Goal: Task Accomplishment & Management: Use online tool/utility

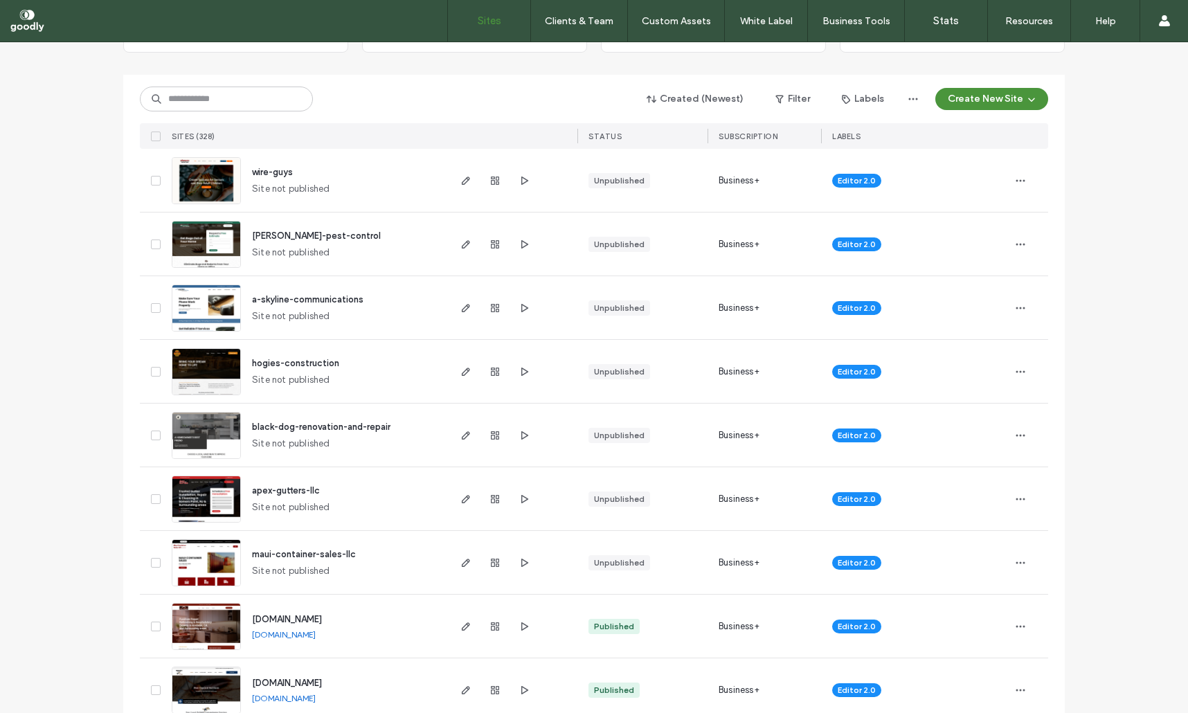
scroll to position [125, 0]
click at [203, 375] on img at bounding box center [206, 395] width 68 height 94
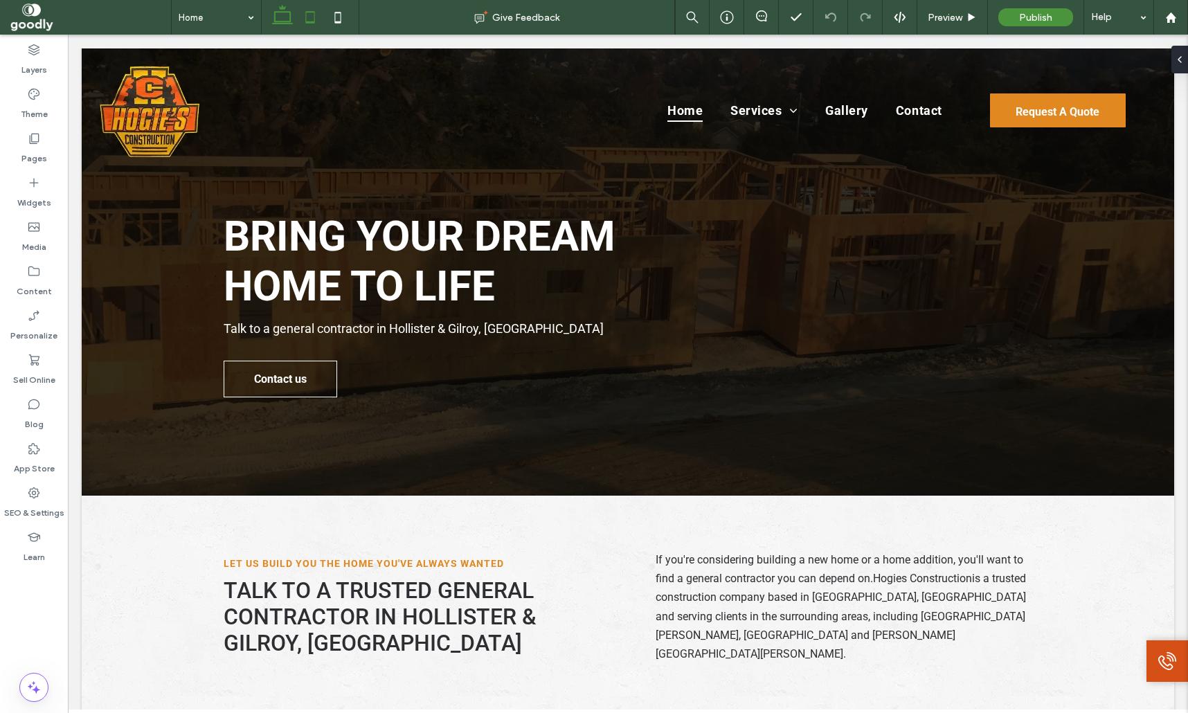
click at [307, 23] on use at bounding box center [310, 17] width 9 height 12
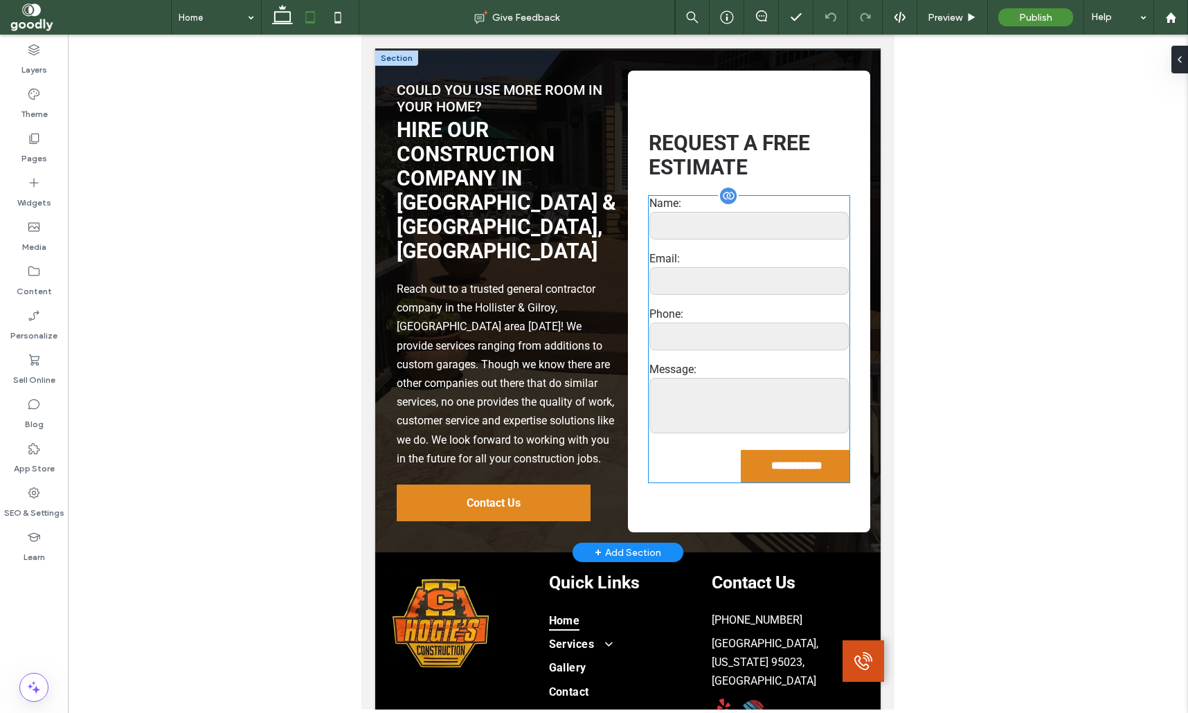
scroll to position [2053, 0]
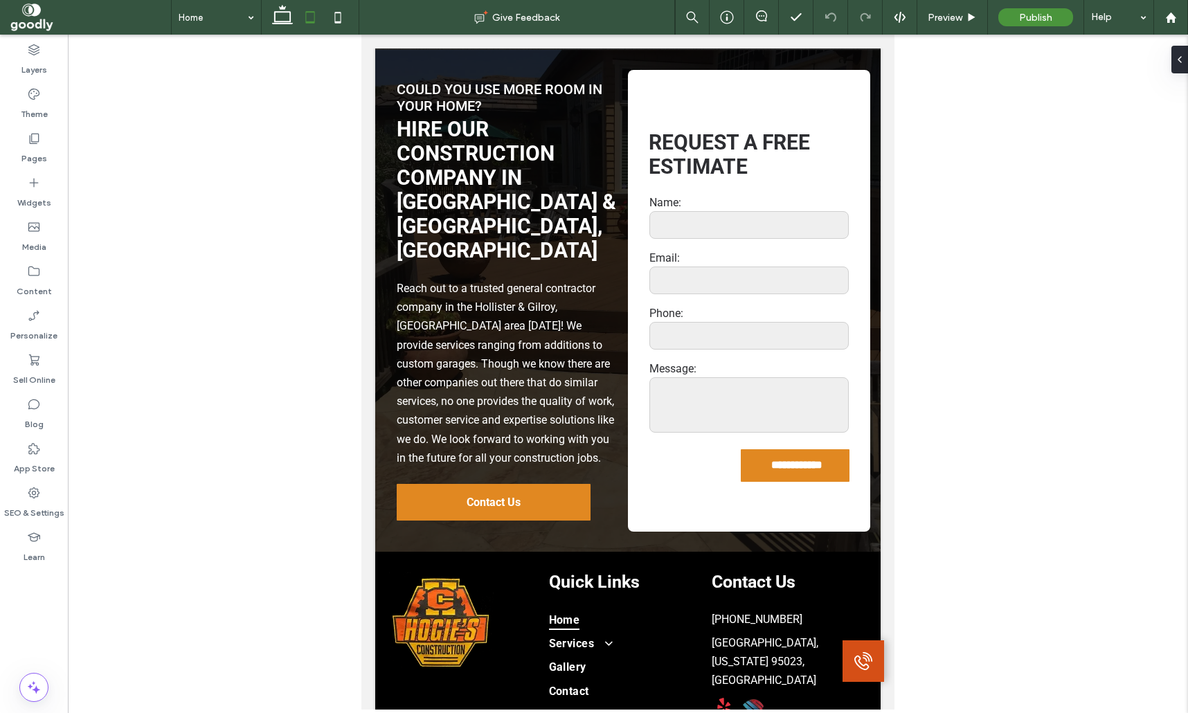
drag, startPoint x: 338, startPoint y: 19, endPoint x: 483, endPoint y: 66, distance: 152.4
click at [338, 19] on icon at bounding box center [338, 17] width 28 height 28
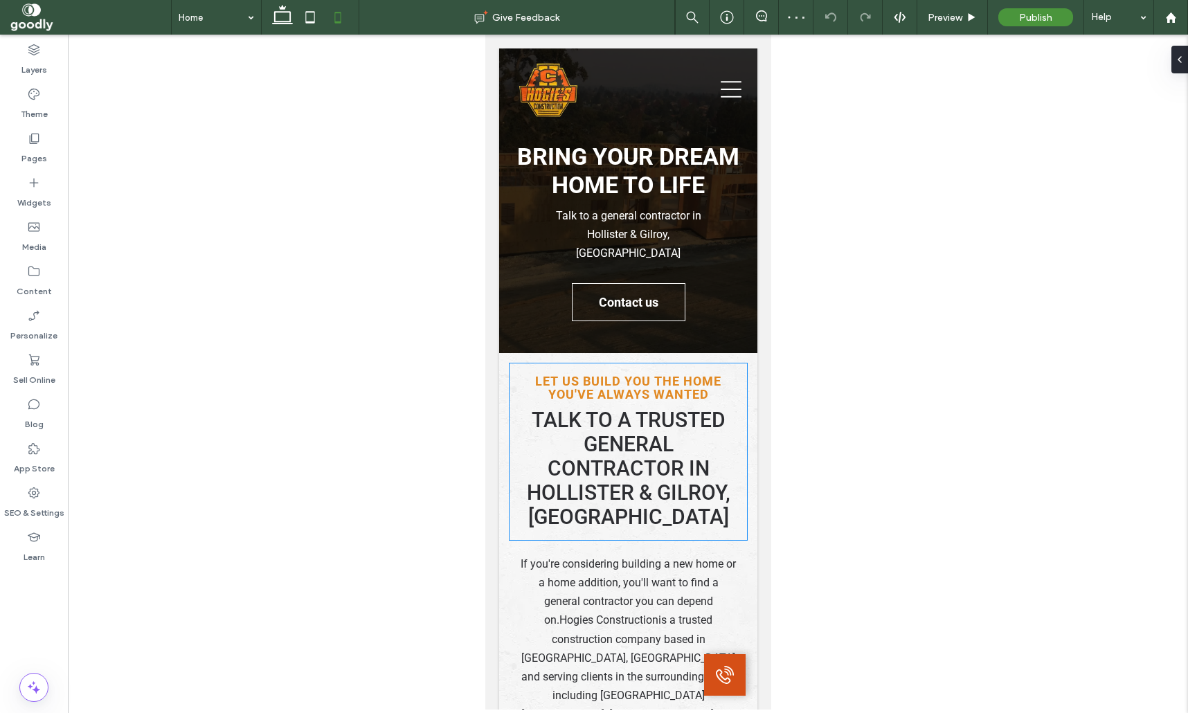
scroll to position [0, 0]
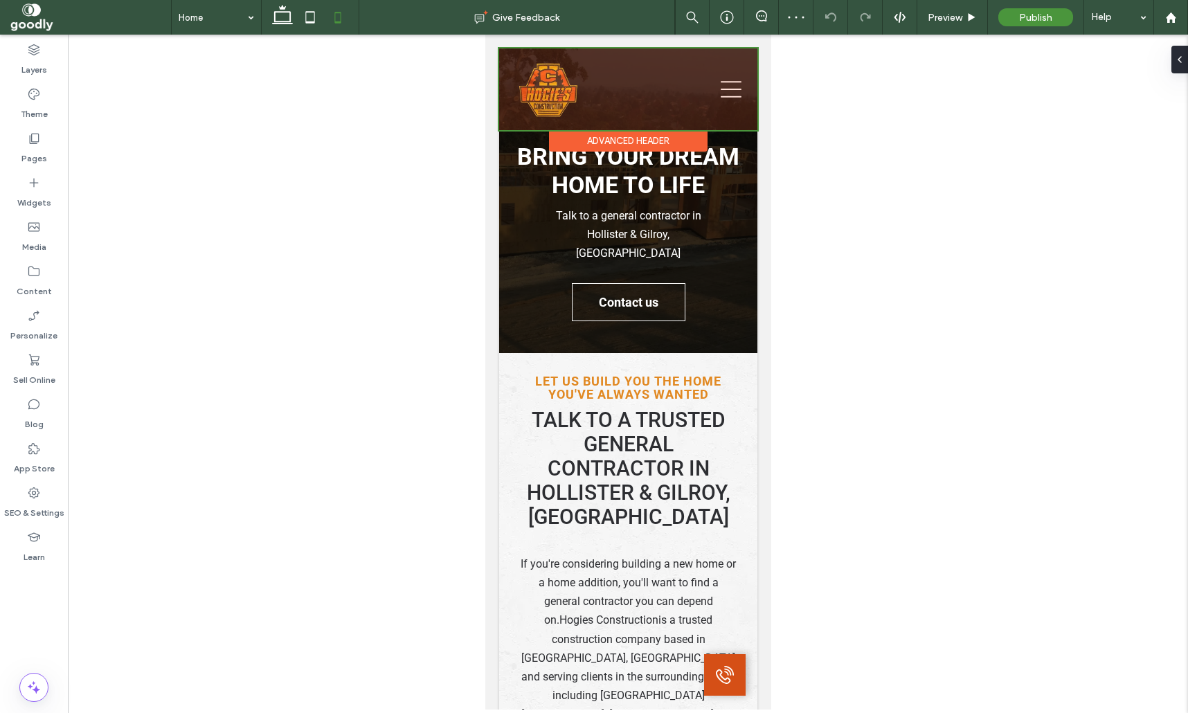
click at [733, 91] on div at bounding box center [627, 89] width 258 height 82
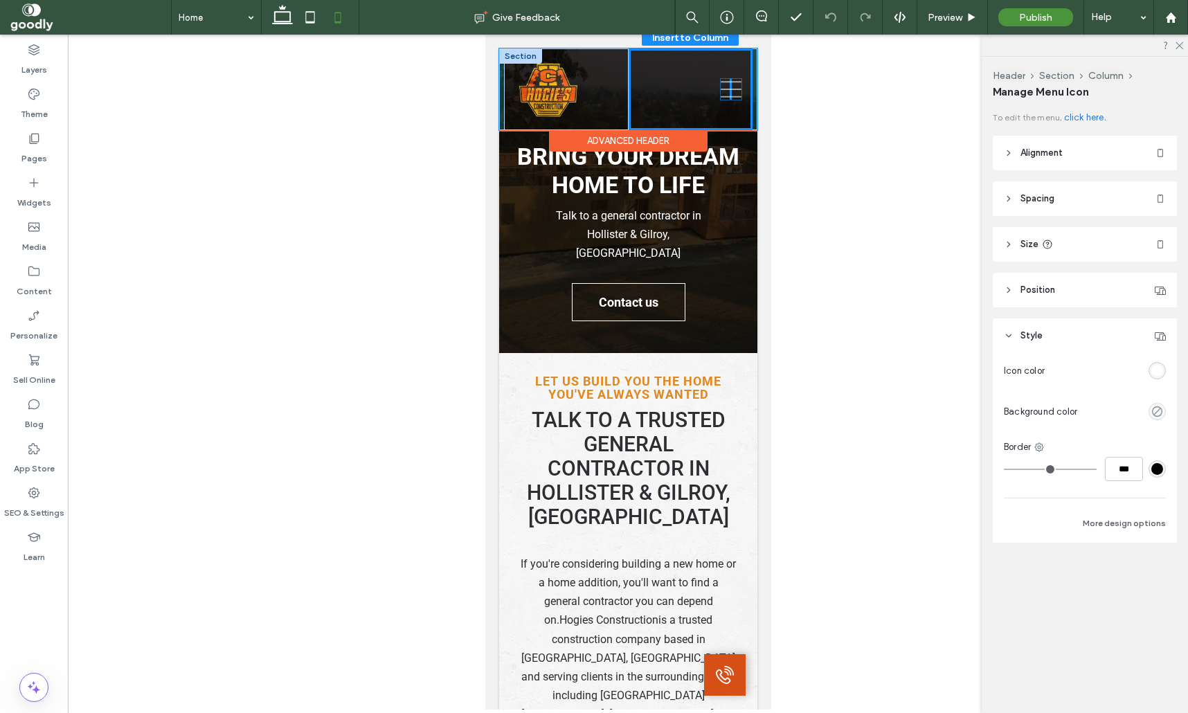
click at [730, 96] on div at bounding box center [690, 89] width 124 height 82
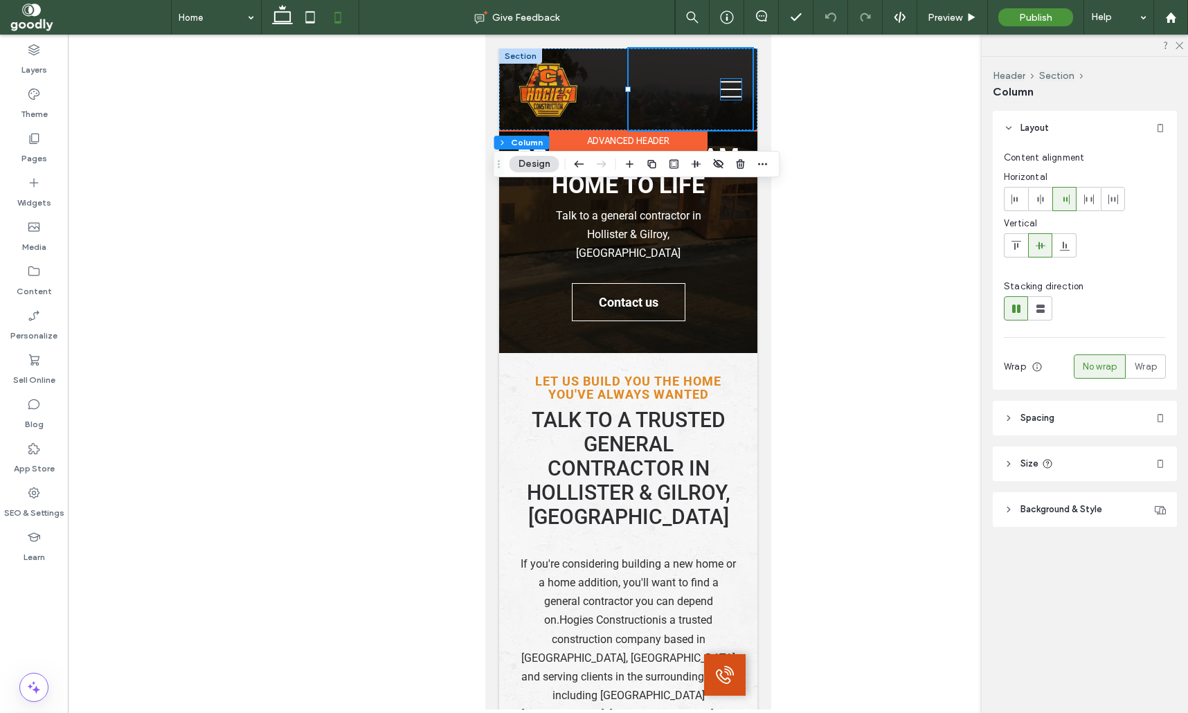
click at [733, 97] on icon at bounding box center [730, 89] width 21 height 17
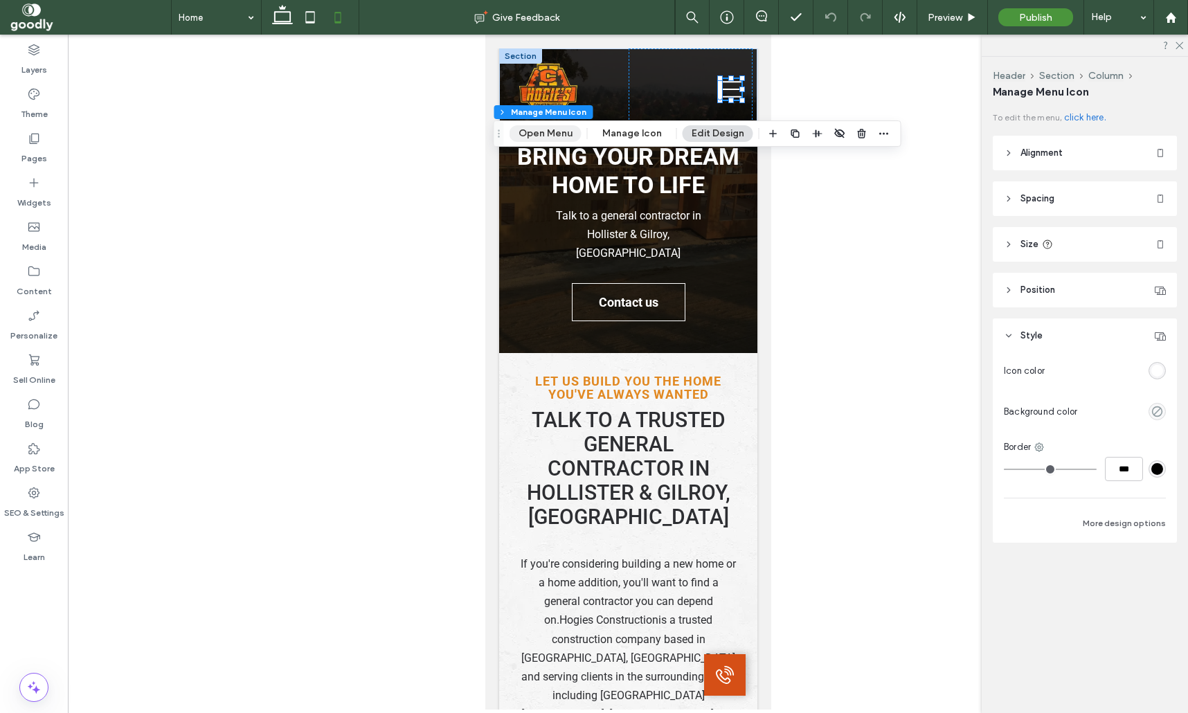
click at [557, 133] on button "Open Menu" at bounding box center [545, 133] width 72 height 17
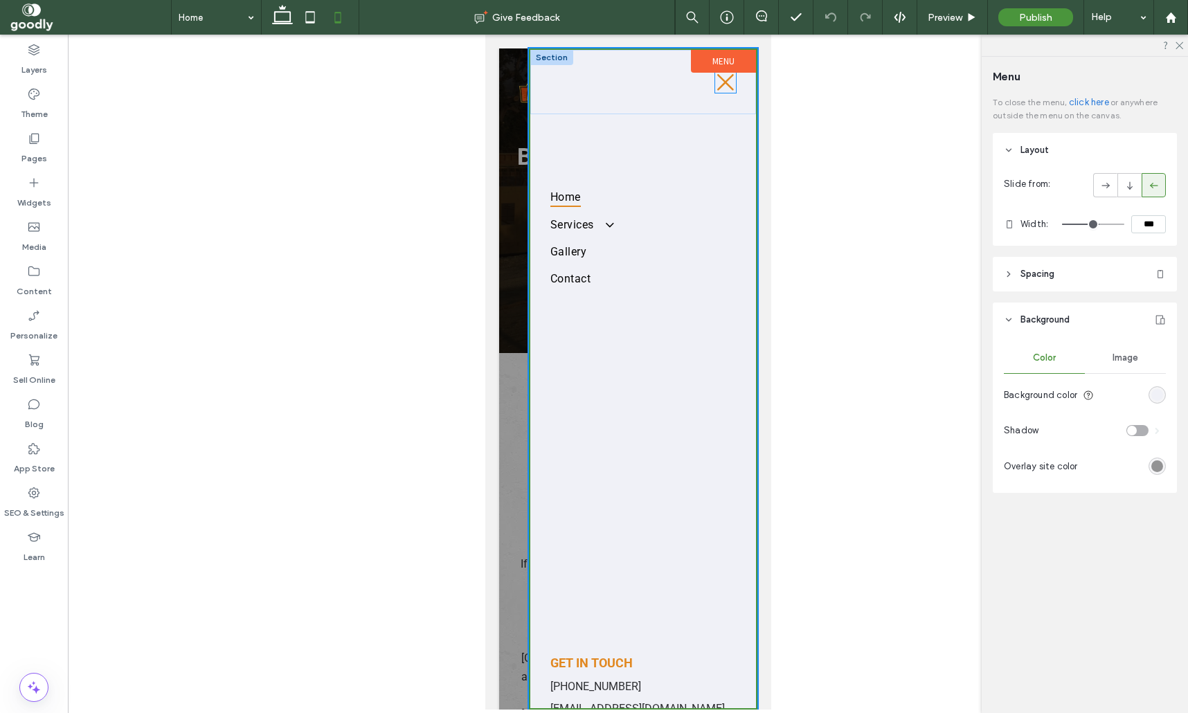
click at [734, 75] on icon at bounding box center [724, 82] width 21 height 21
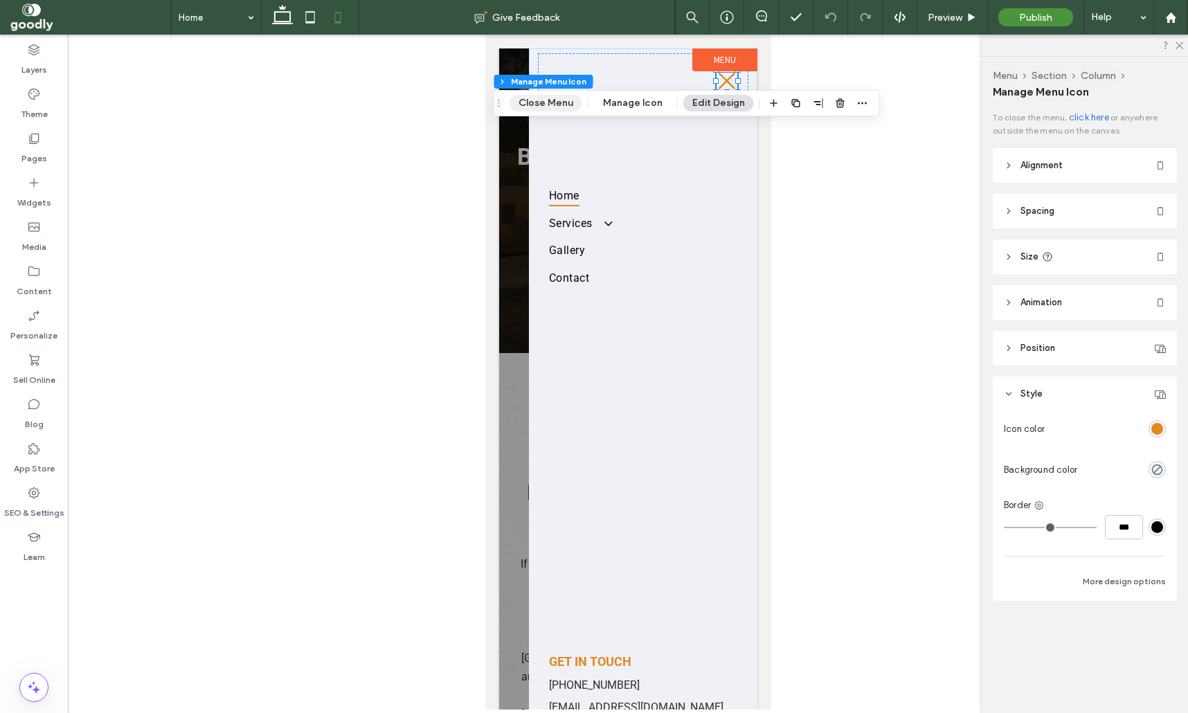
click at [559, 100] on button "Close Menu" at bounding box center [545, 103] width 73 height 17
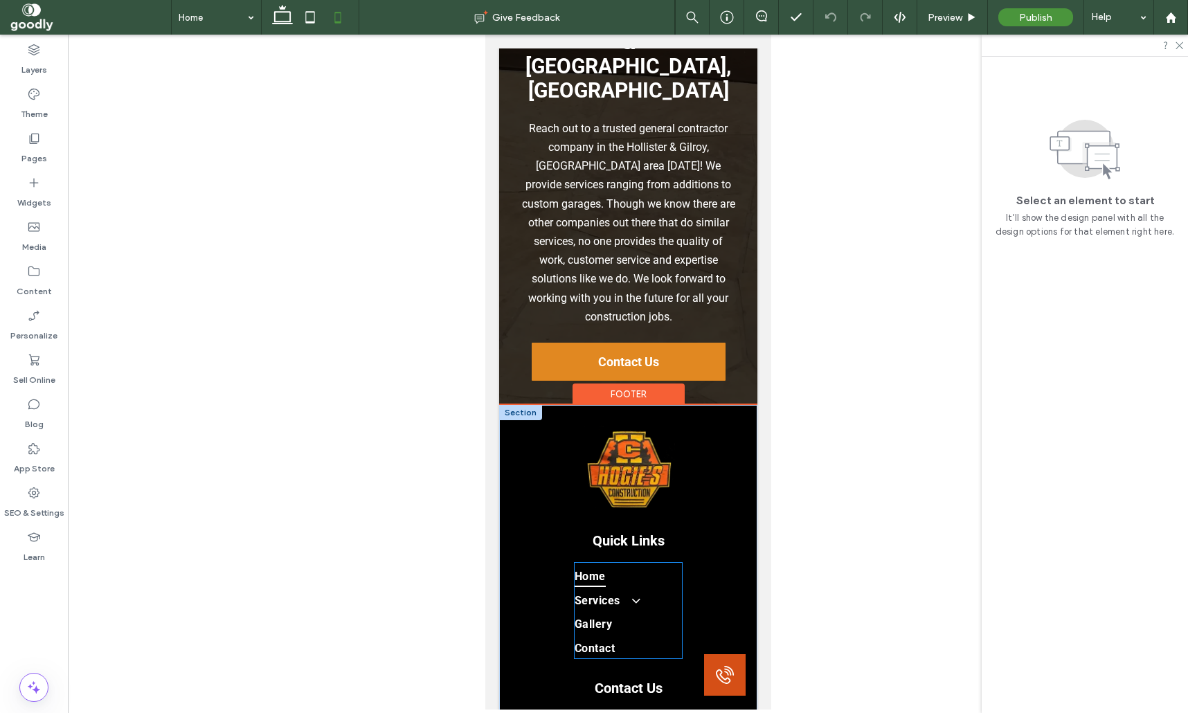
scroll to position [3465, 0]
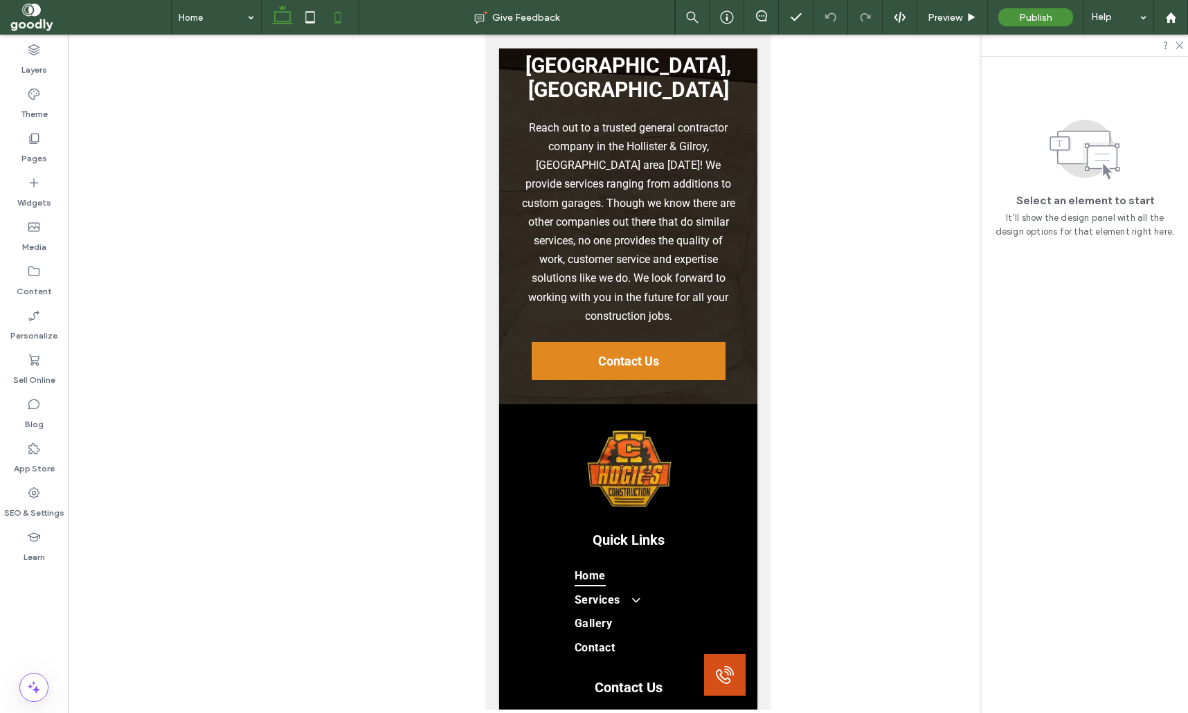
click at [276, 25] on icon at bounding box center [283, 17] width 28 height 28
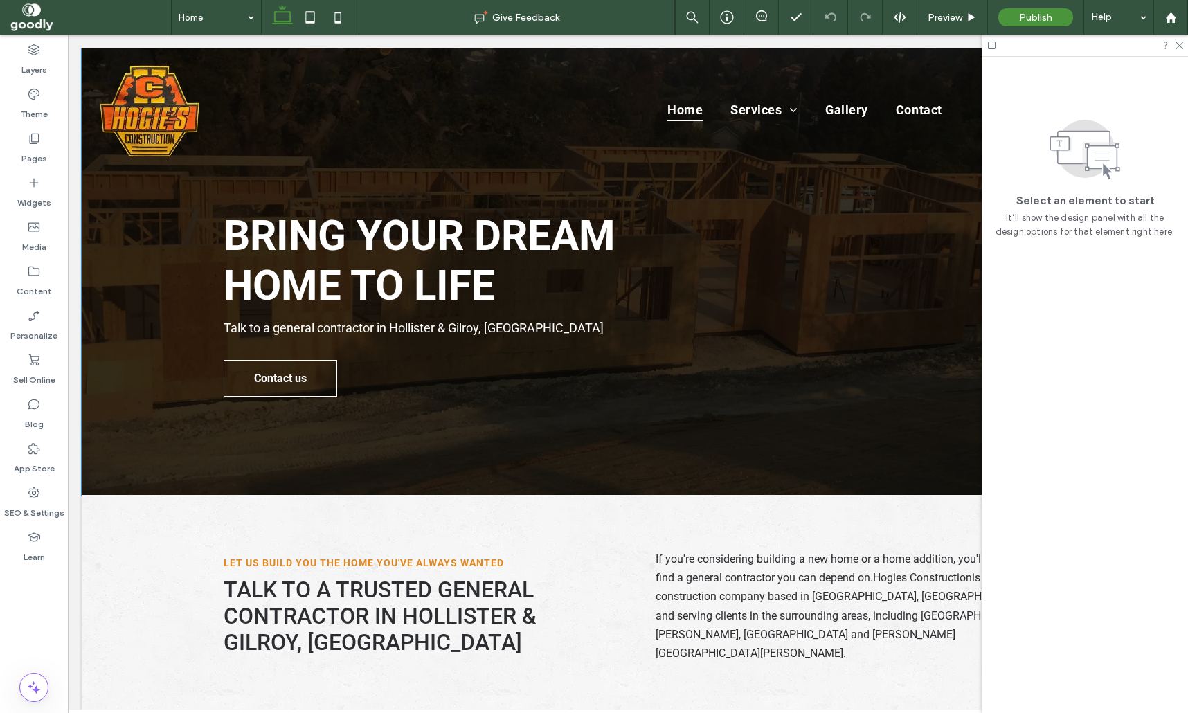
scroll to position [0, 0]
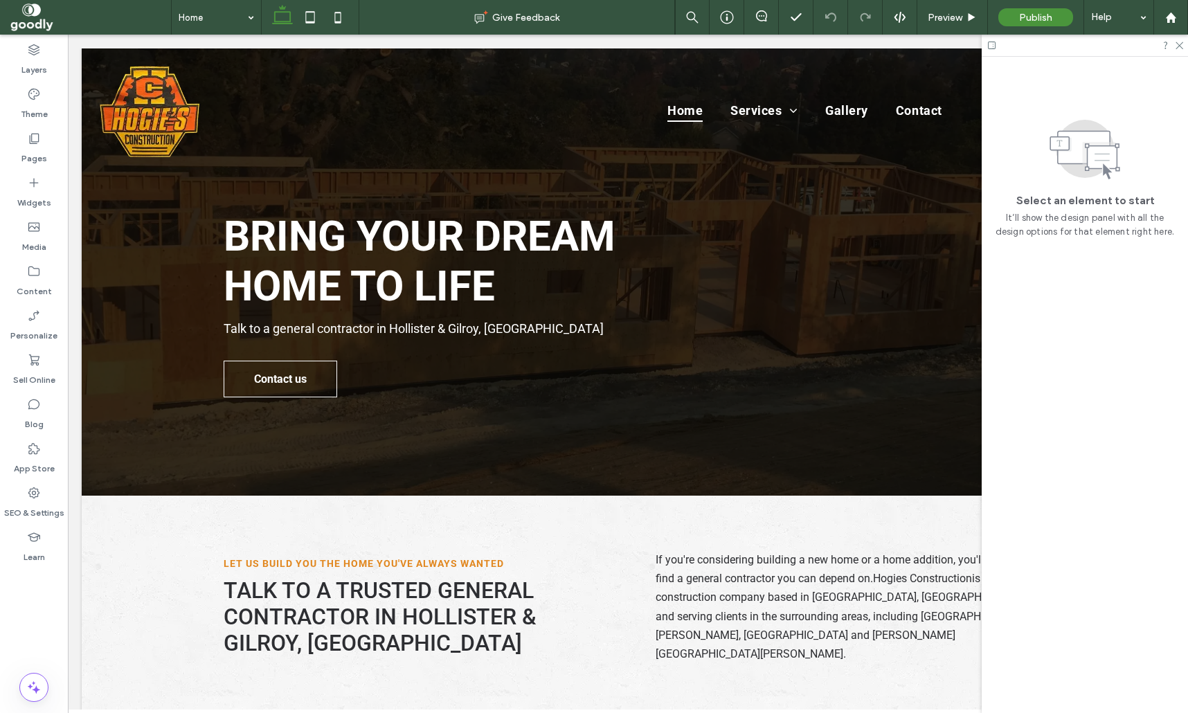
click at [989, 44] on icon at bounding box center [991, 45] width 10 height 10
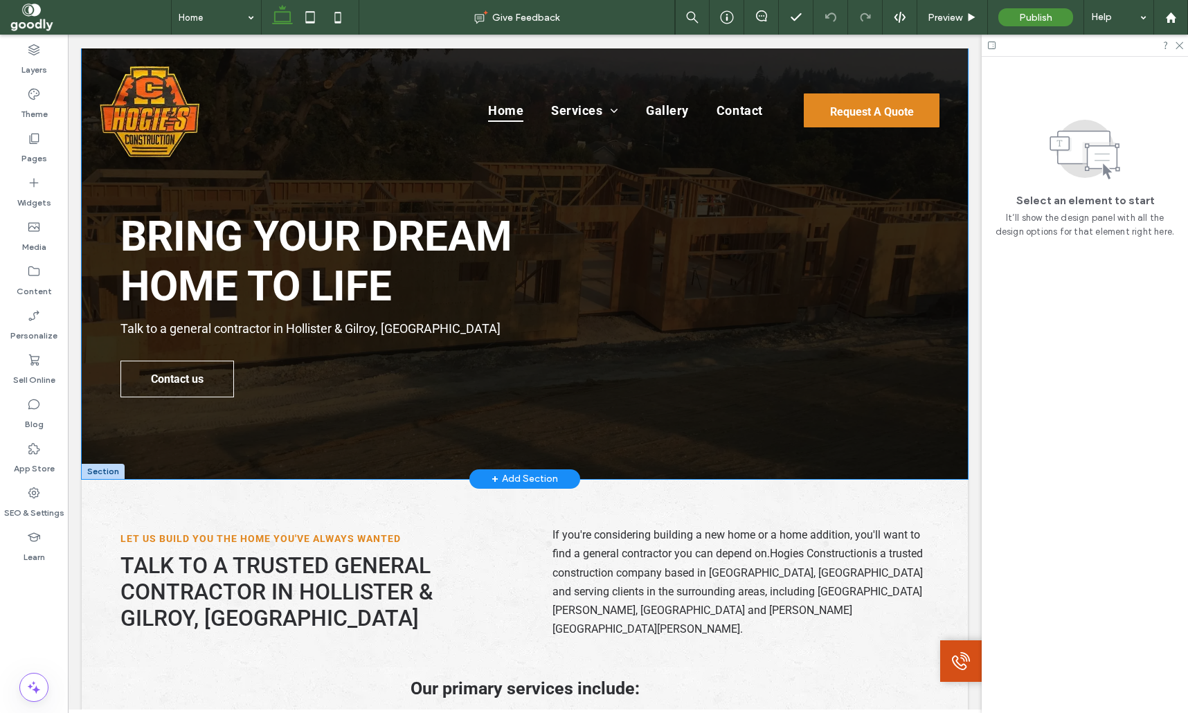
click at [332, 458] on div "Bring Your Dream Home to Life Talk to a general contractor in Hollister & Gilro…" at bounding box center [524, 263] width 831 height 431
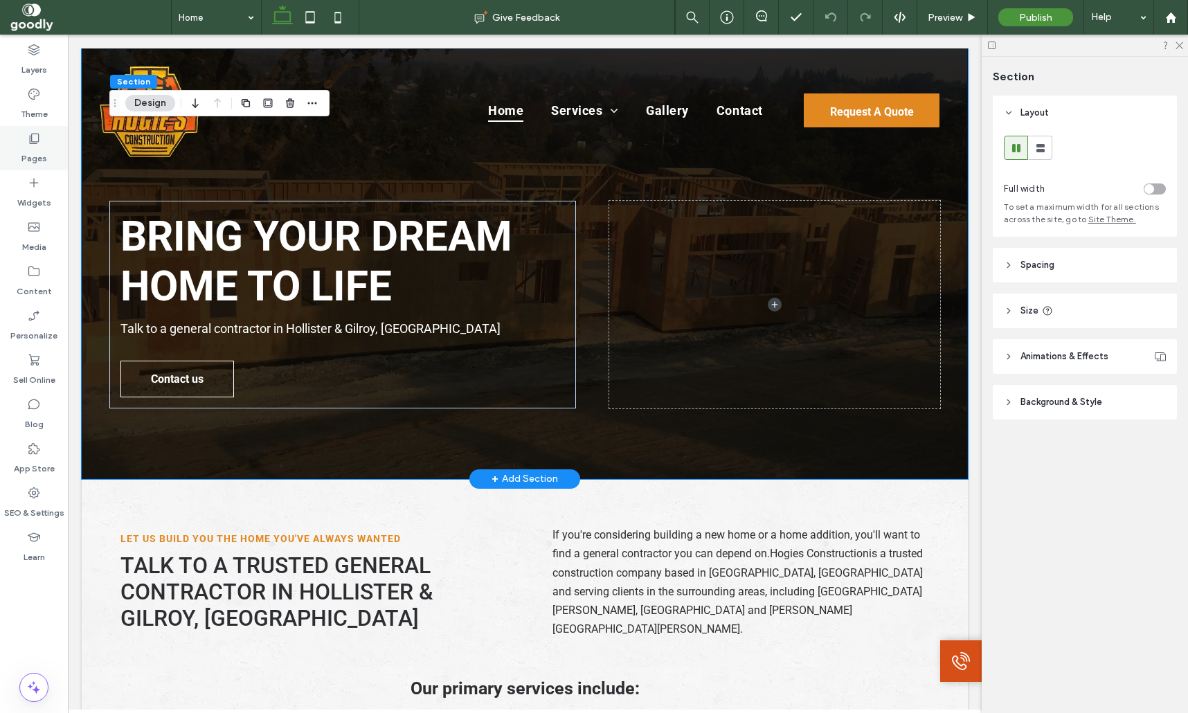
click at [39, 129] on div "Pages" at bounding box center [34, 148] width 68 height 44
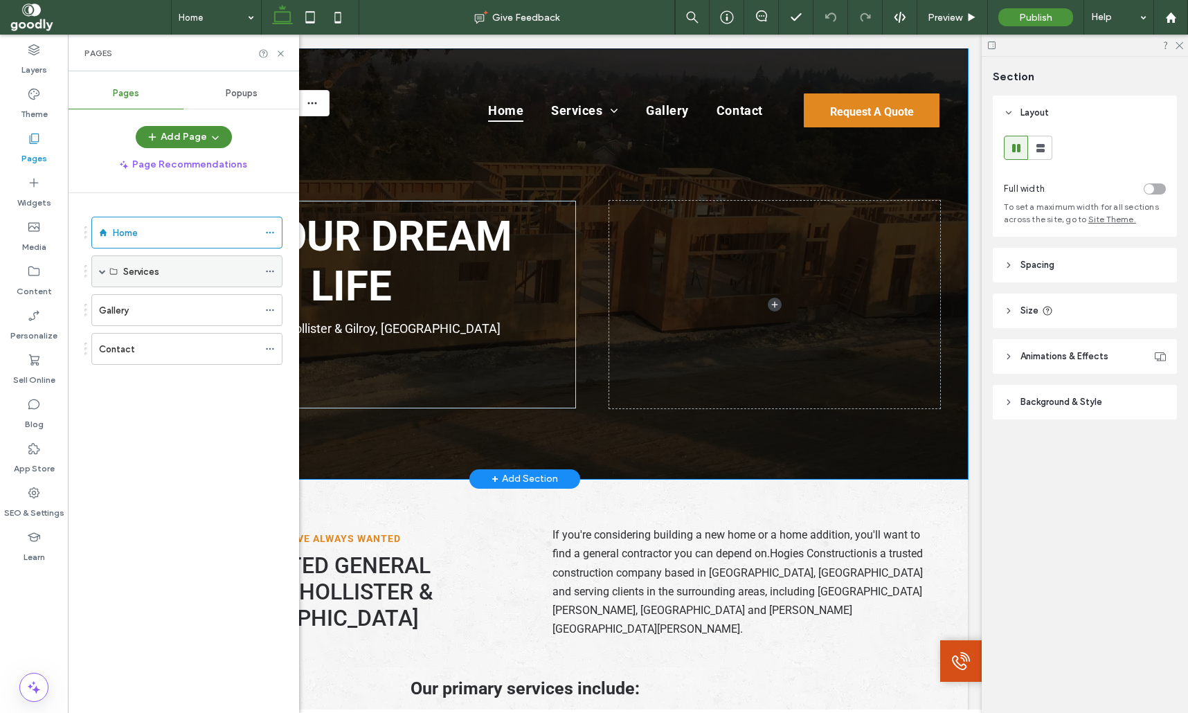
click at [100, 273] on span at bounding box center [102, 271] width 7 height 7
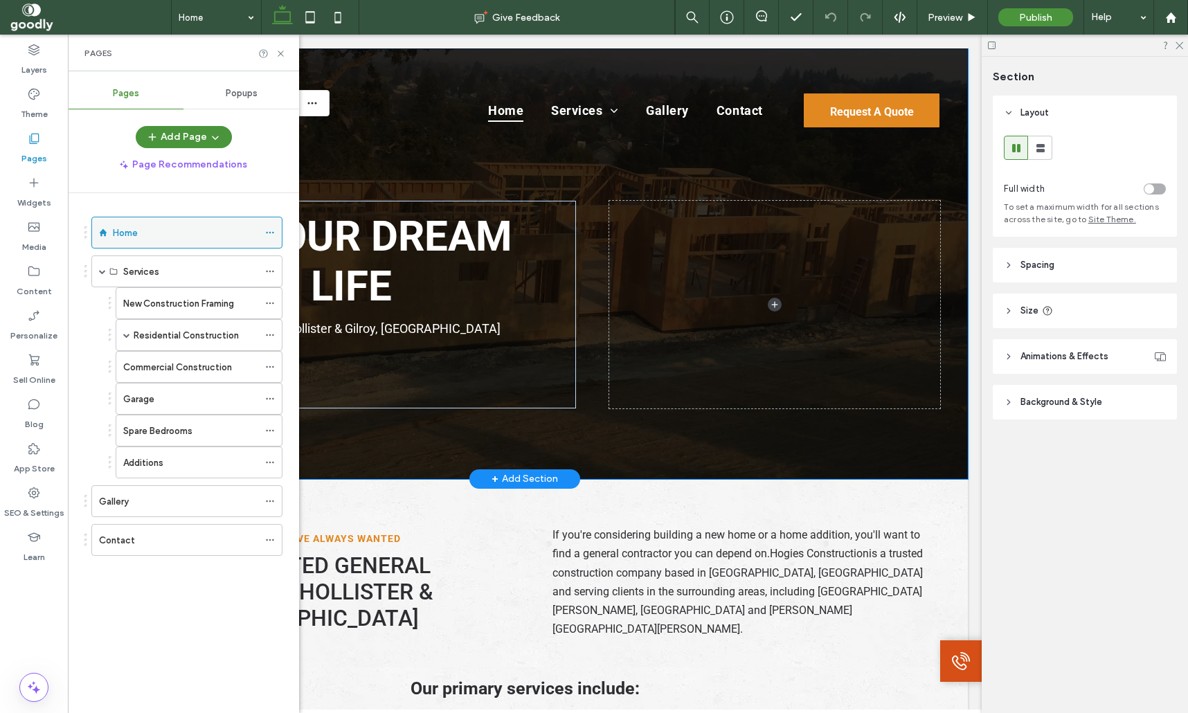
click at [168, 235] on div "Home" at bounding box center [185, 233] width 145 height 15
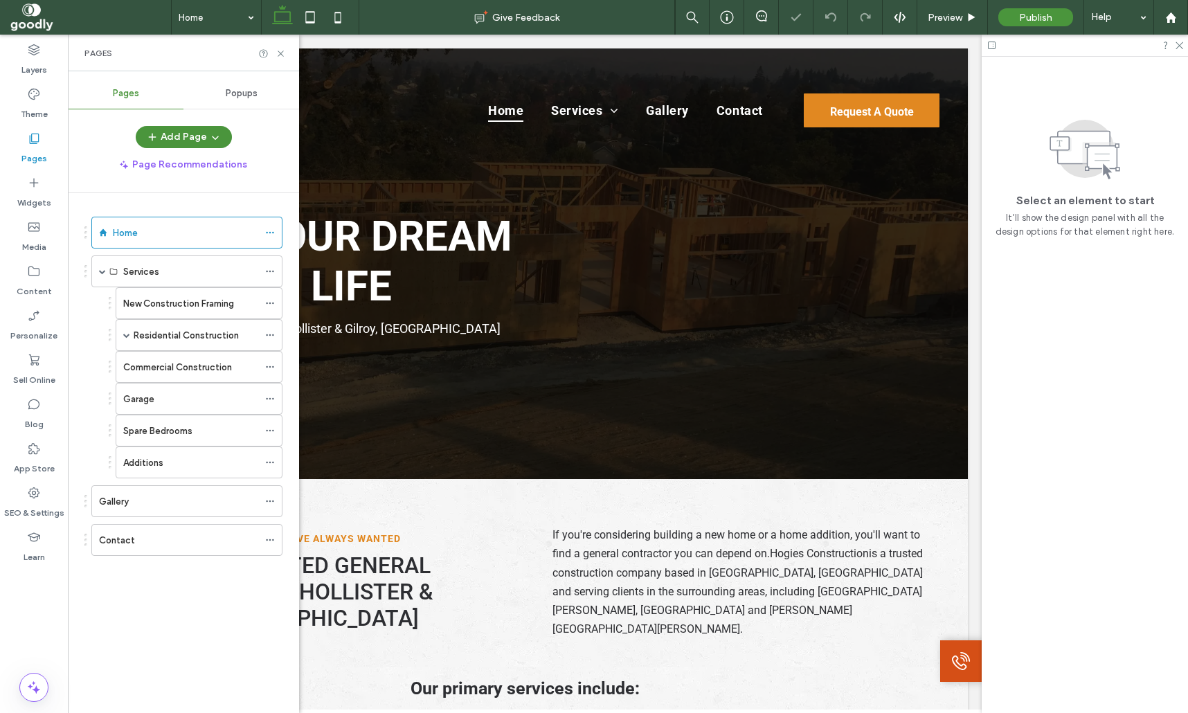
click at [282, 51] on icon at bounding box center [281, 53] width 10 height 10
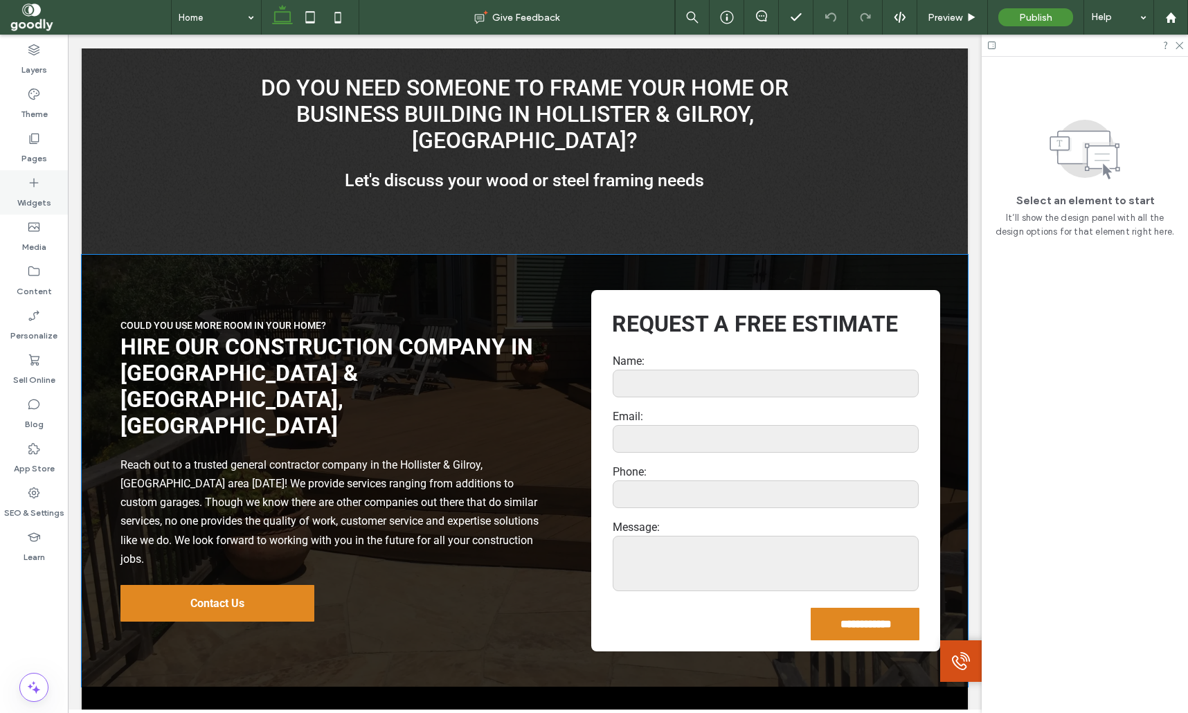
scroll to position [1504, 0]
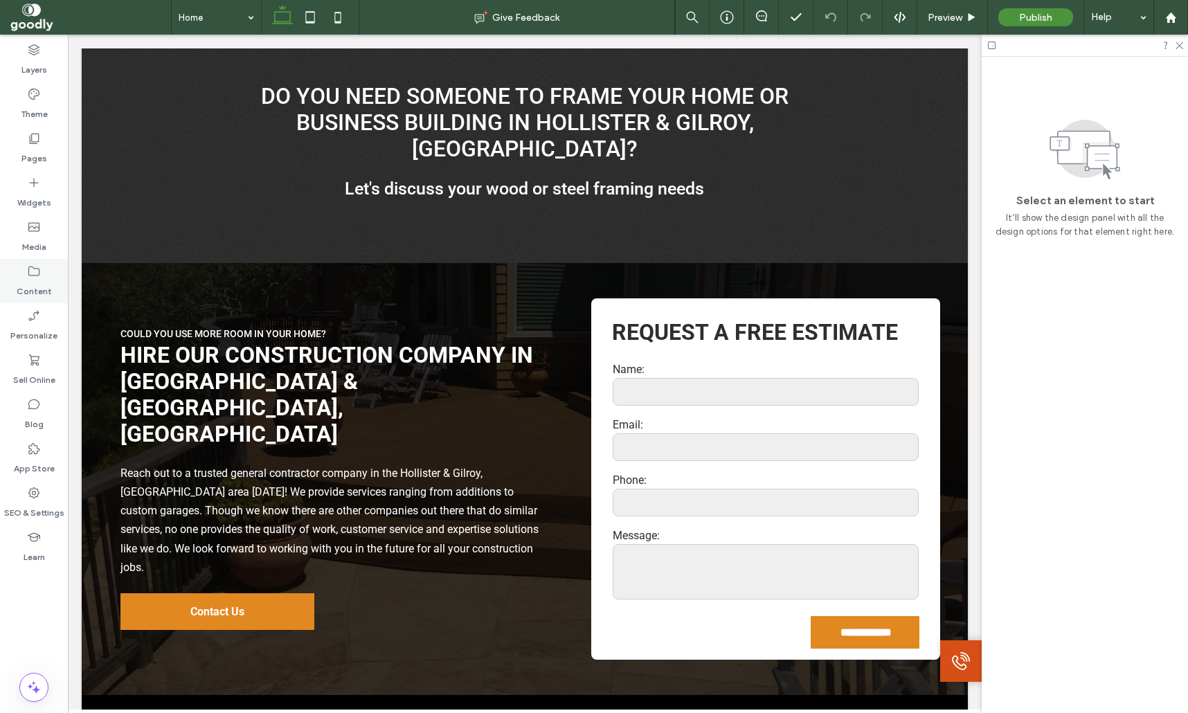
click at [40, 283] on label "Content" at bounding box center [34, 287] width 35 height 19
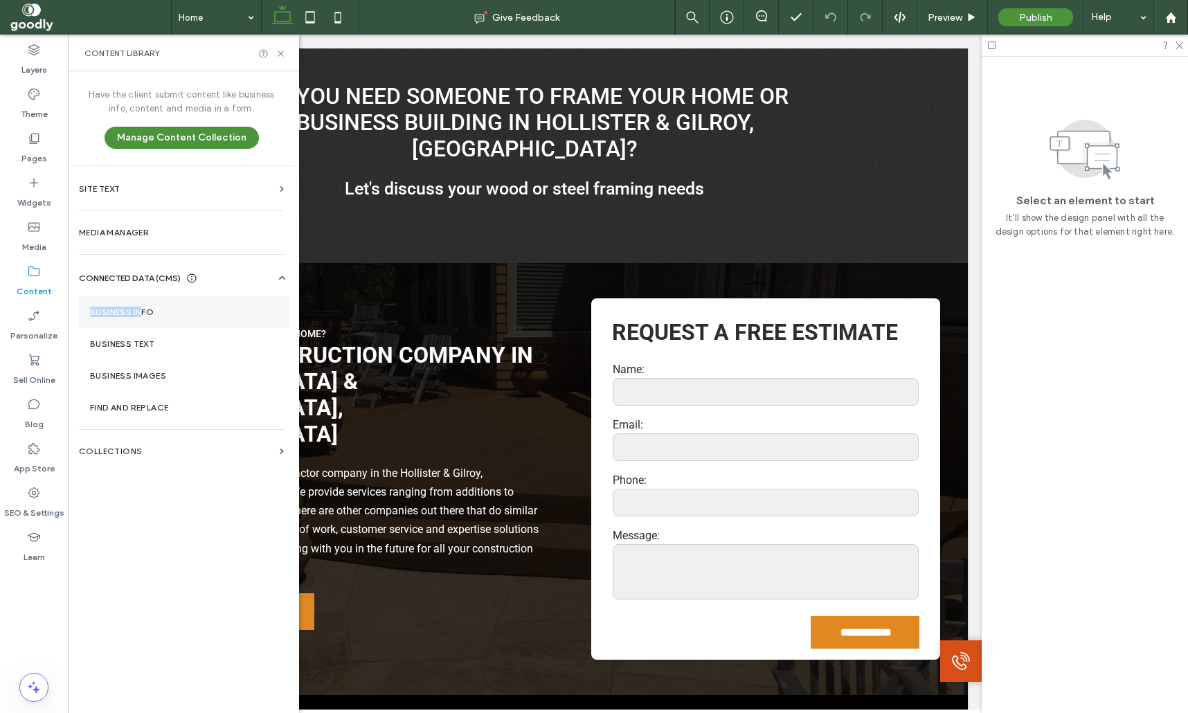
click at [141, 307] on section "Business Info" at bounding box center [184, 312] width 210 height 32
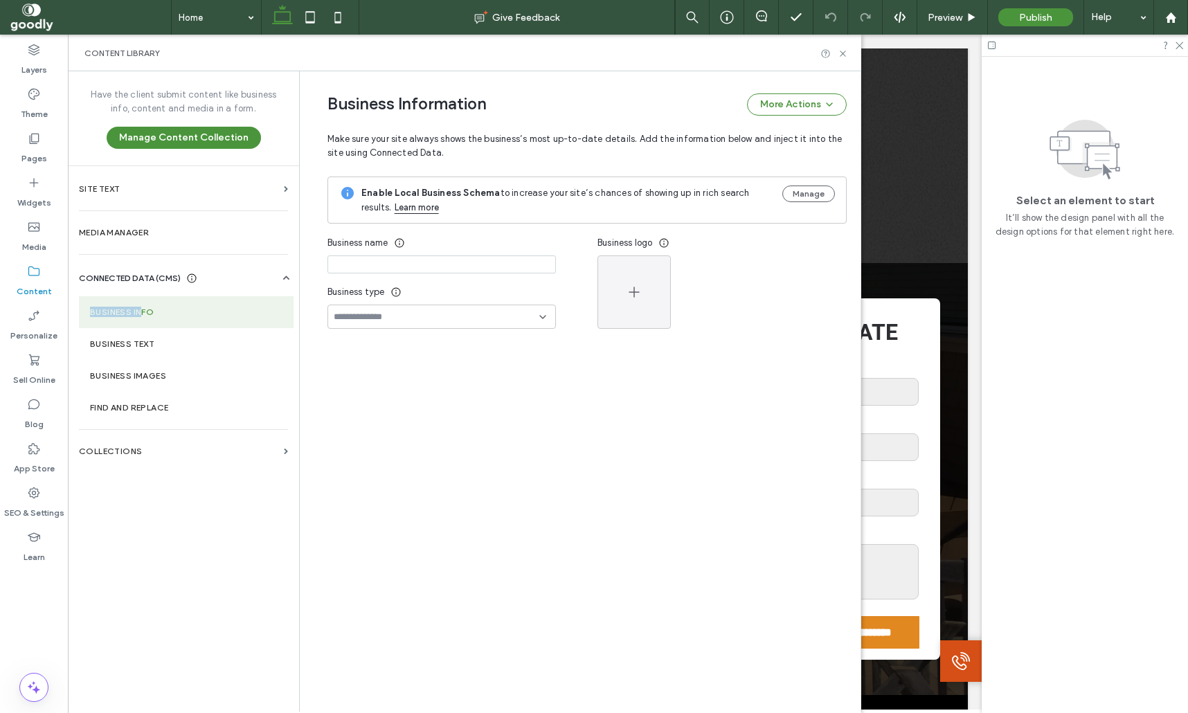
type input "**********"
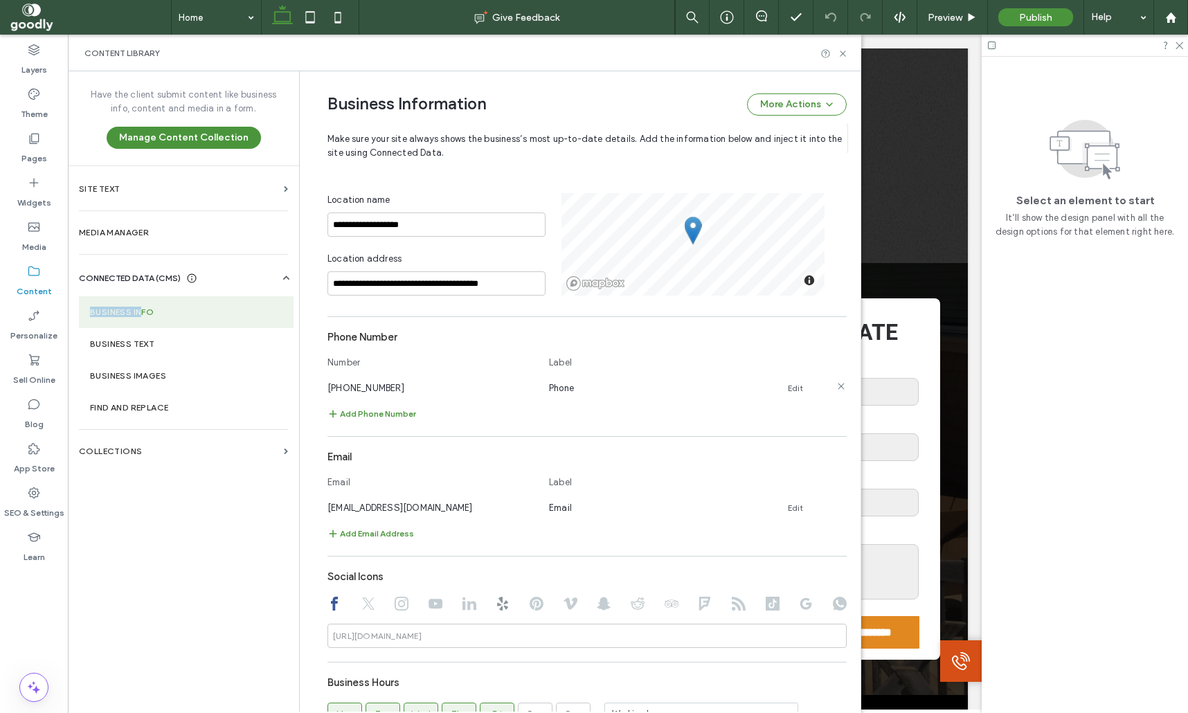
scroll to position [397, 0]
click at [839, 53] on icon at bounding box center [843, 53] width 10 height 10
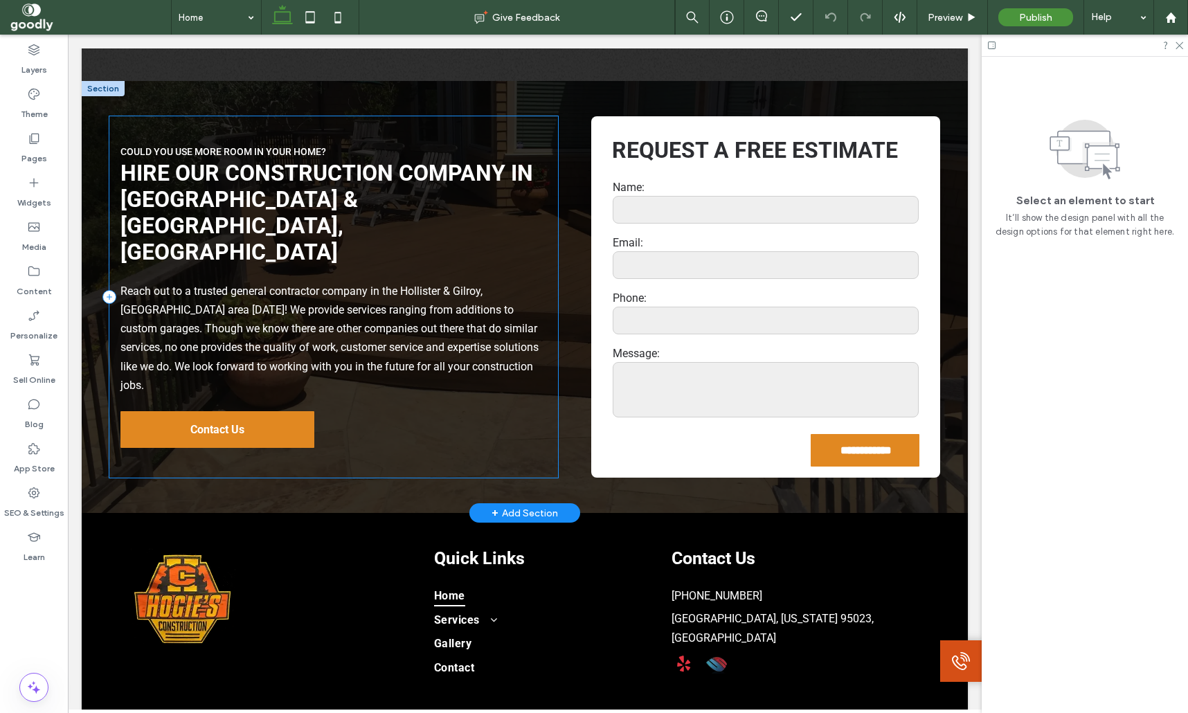
scroll to position [1687, 0]
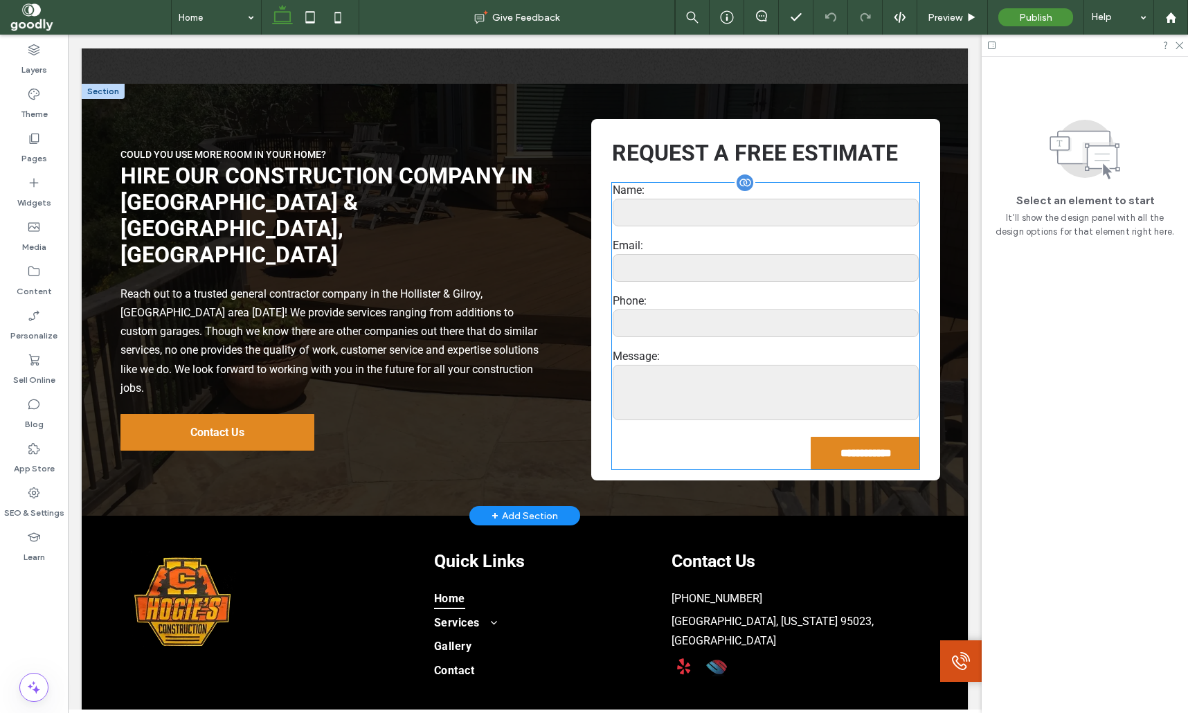
click at [712, 229] on div "**********" at bounding box center [765, 299] width 349 height 361
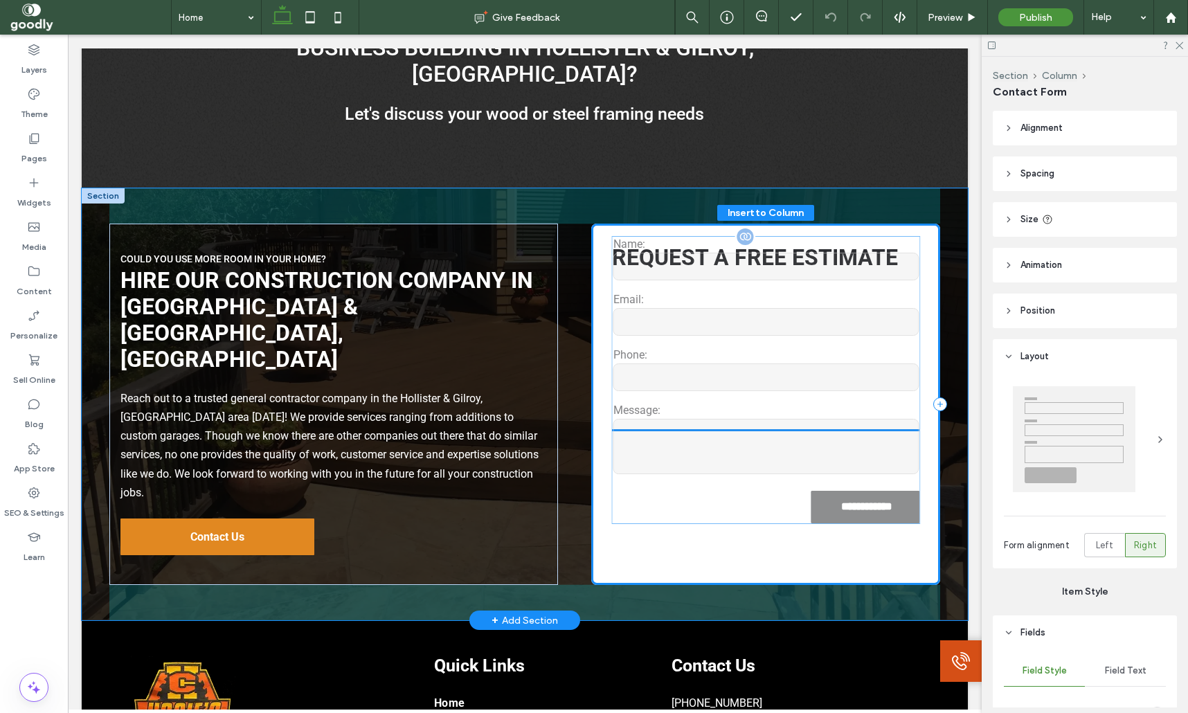
click at [777, 296] on div "**********" at bounding box center [765, 404] width 349 height 361
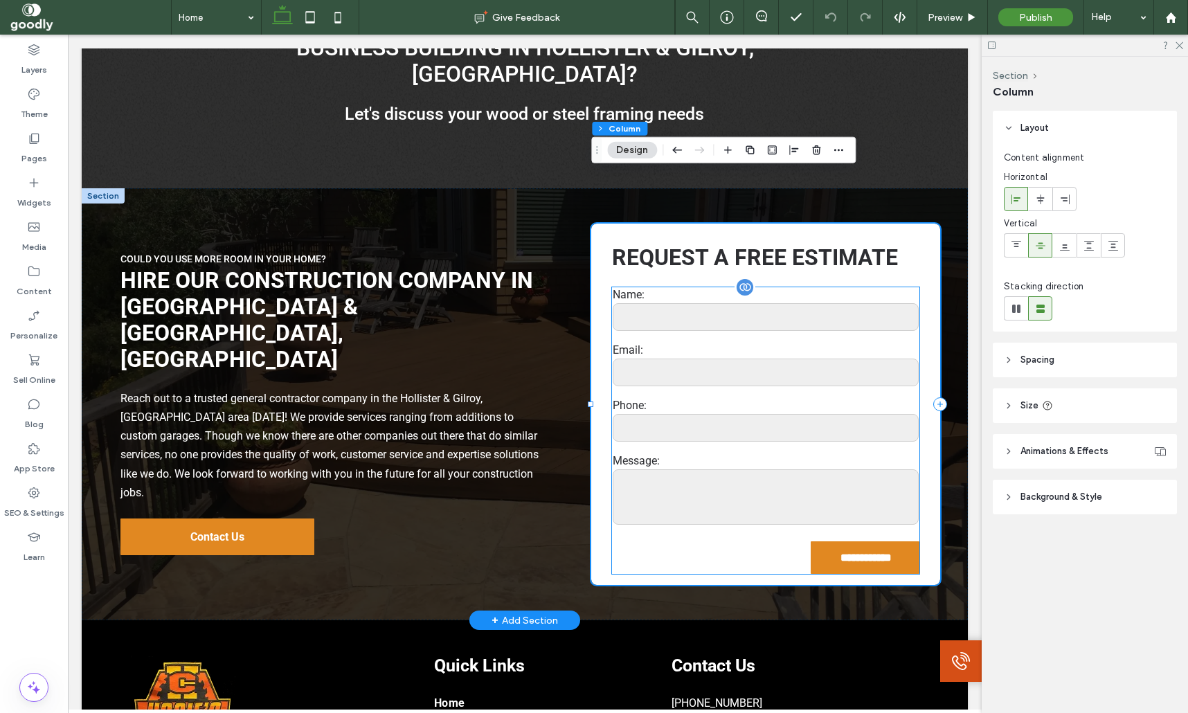
click at [797, 414] on input "tel" at bounding box center [766, 428] width 306 height 28
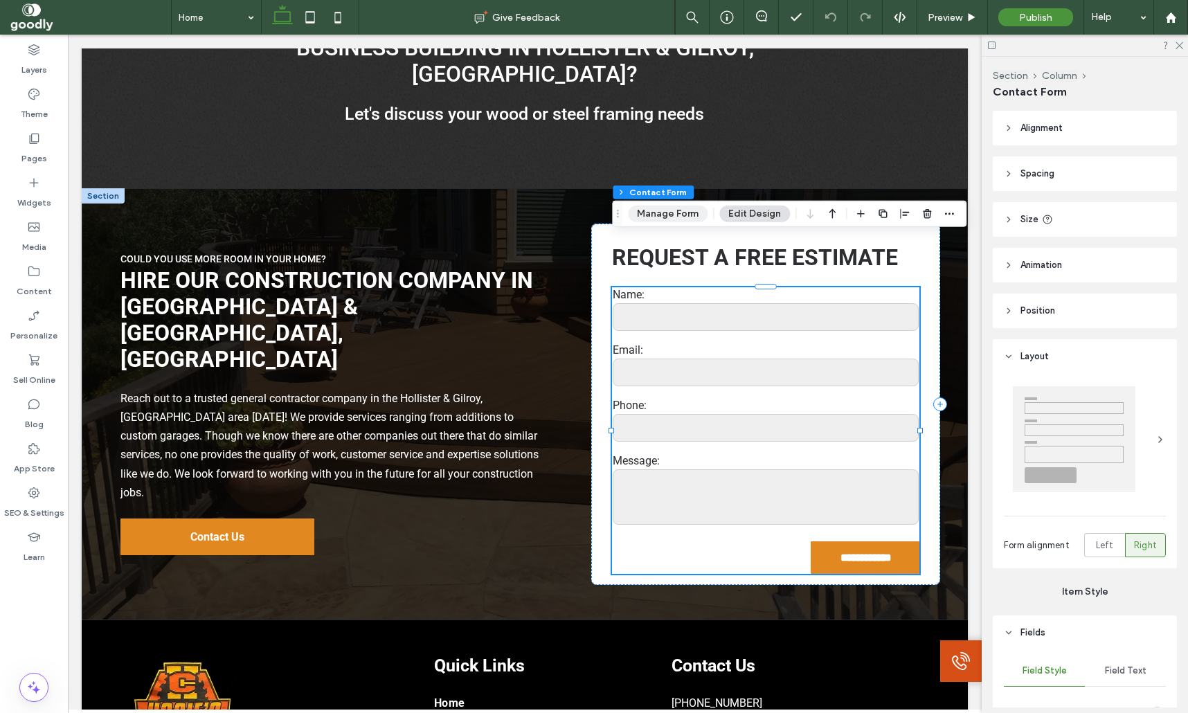
click at [697, 211] on button "Manage Form" at bounding box center [668, 214] width 80 height 17
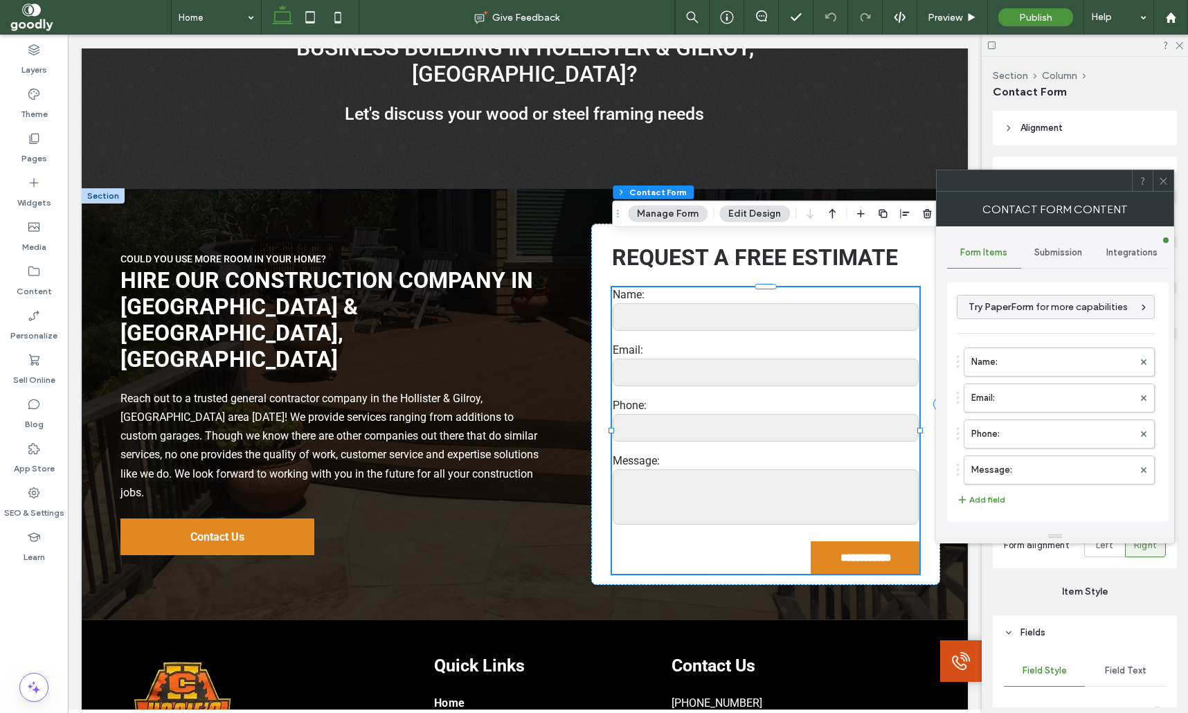
click at [1038, 267] on div "Submission" at bounding box center [1058, 252] width 74 height 30
click at [1056, 294] on div "New submission notification Actions after submission Tracking" at bounding box center [1058, 402] width 222 height 240
click at [1064, 311] on label "New submission notification" at bounding box center [1058, 318] width 185 height 28
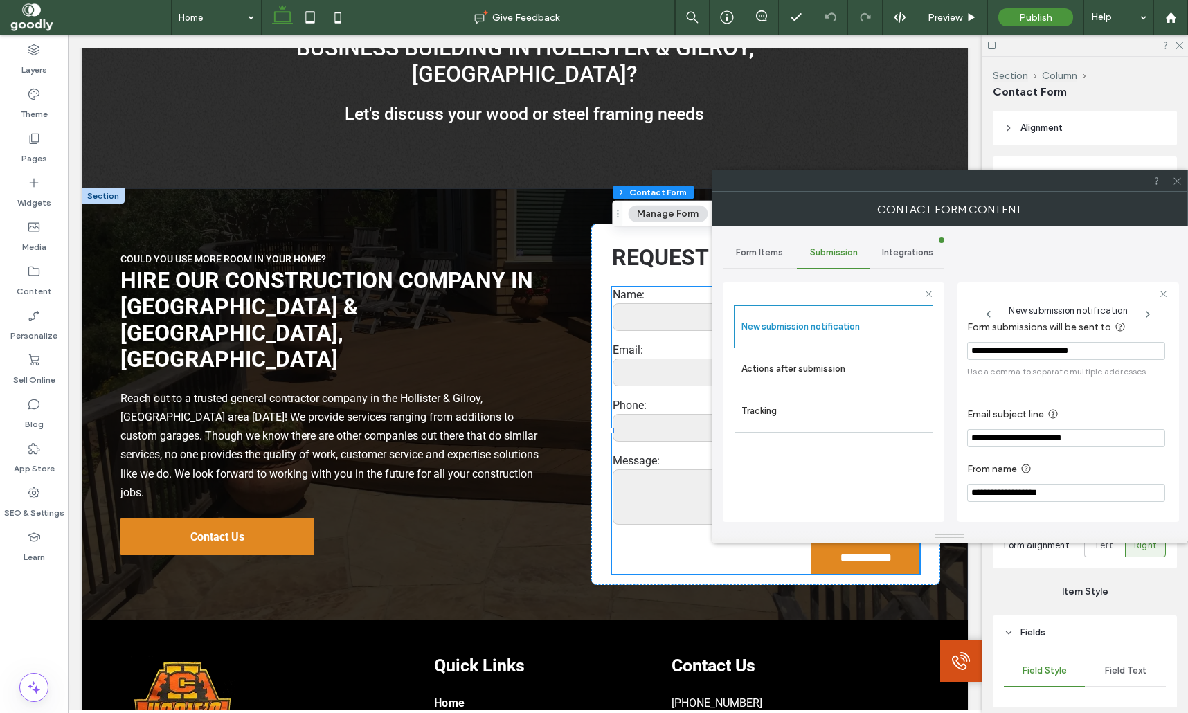
scroll to position [75, 0]
click at [873, 381] on label "Actions after submission" at bounding box center [833, 369] width 185 height 28
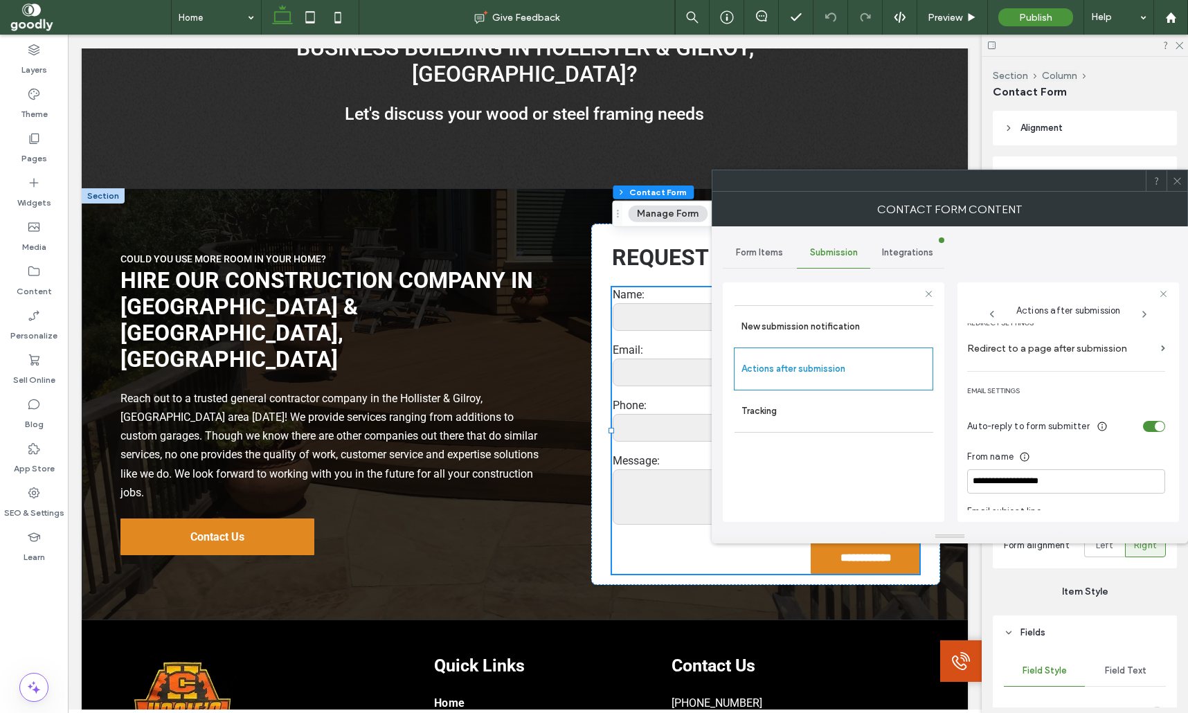
scroll to position [312, 0]
click at [1179, 183] on use at bounding box center [1176, 180] width 7 height 7
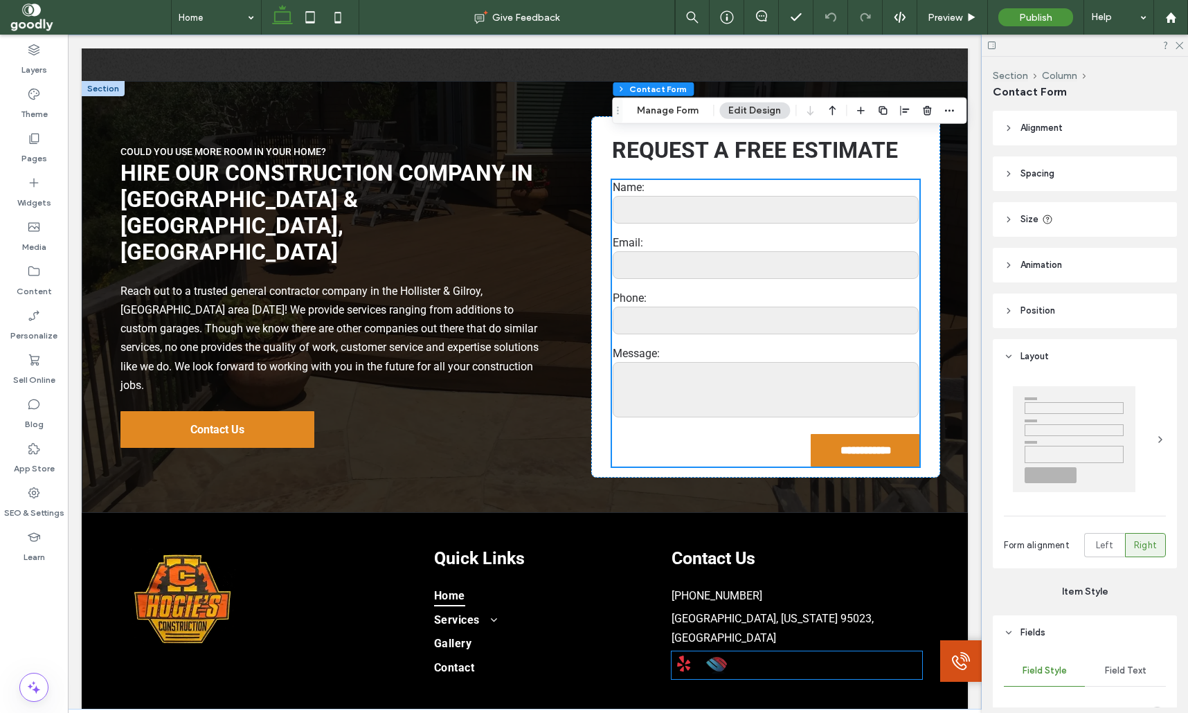
scroll to position [1687, 0]
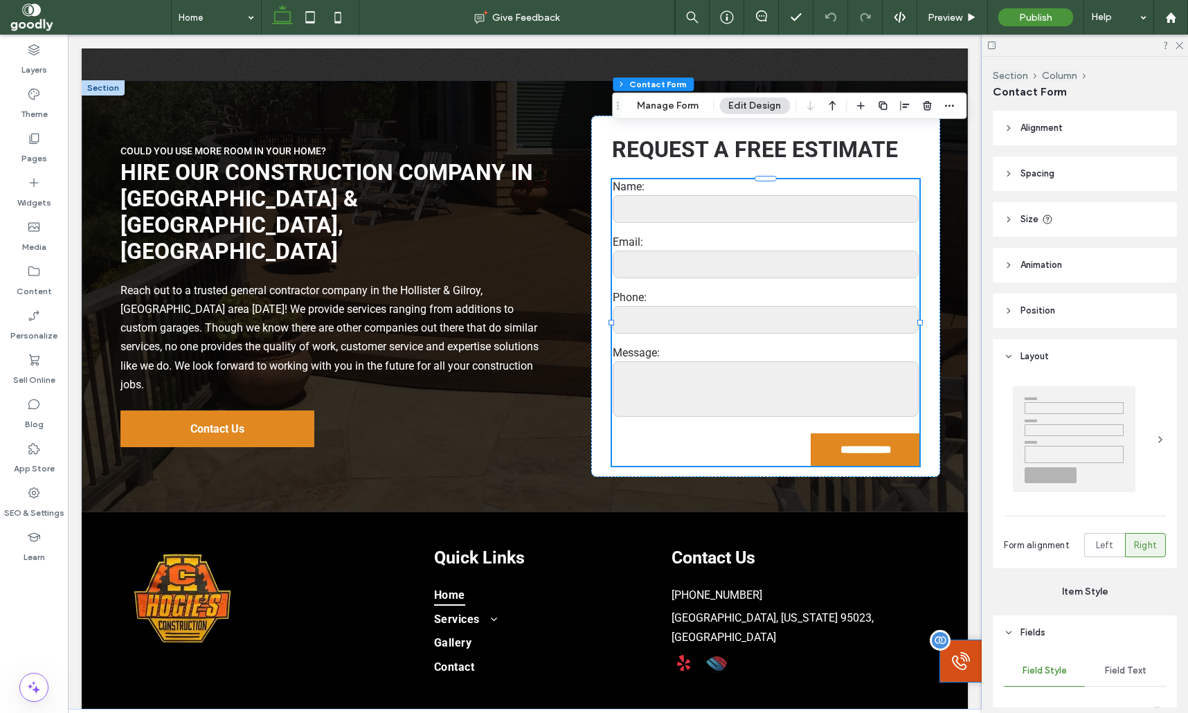
click at [956, 652] on div at bounding box center [961, 661] width 42 height 42
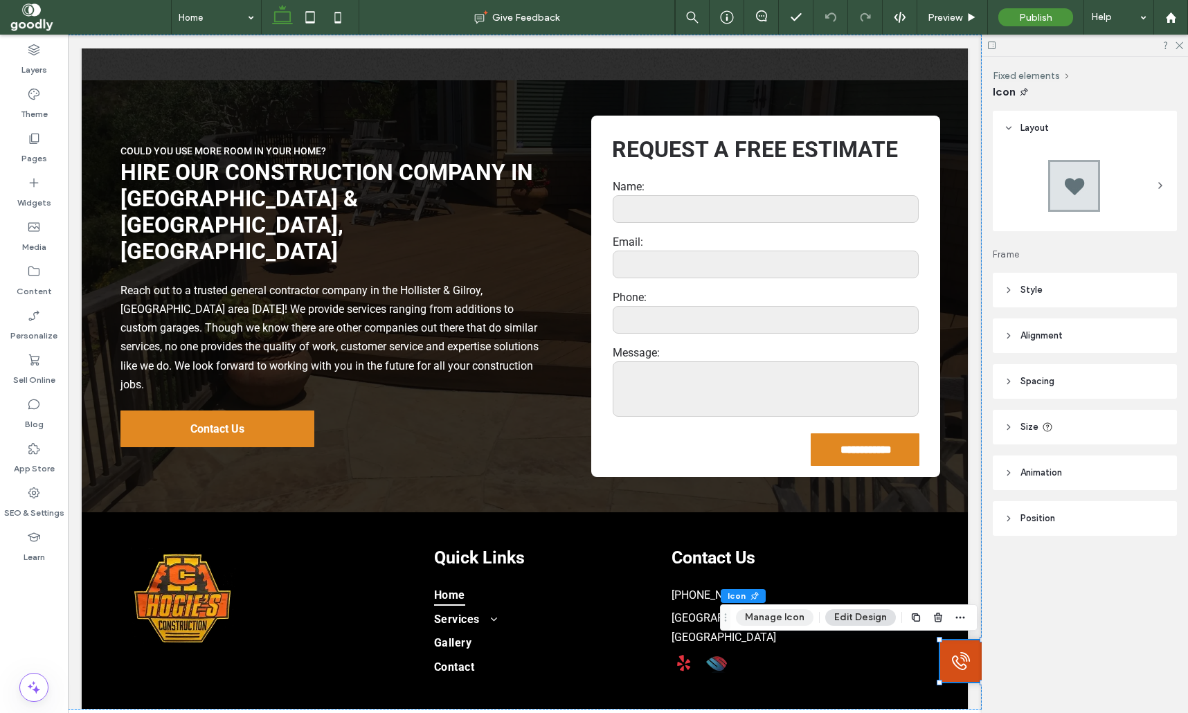
click at [764, 611] on button "Manage Icon" at bounding box center [775, 617] width 78 height 17
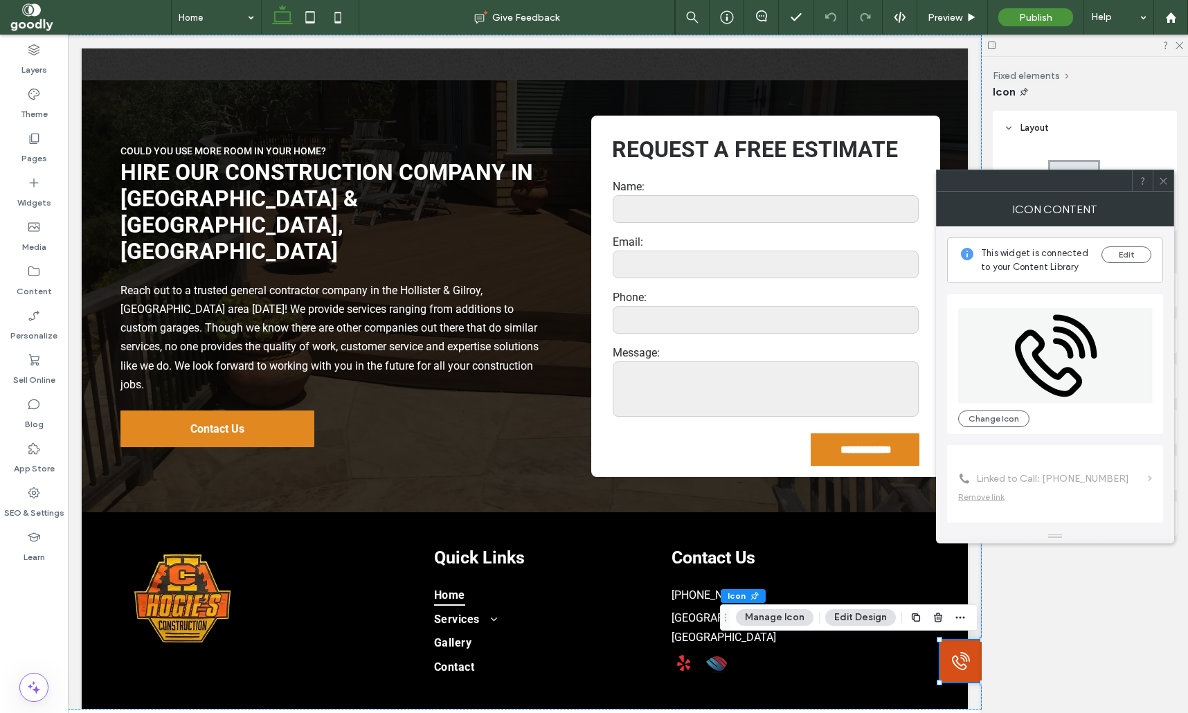
click at [1160, 182] on icon at bounding box center [1163, 181] width 10 height 10
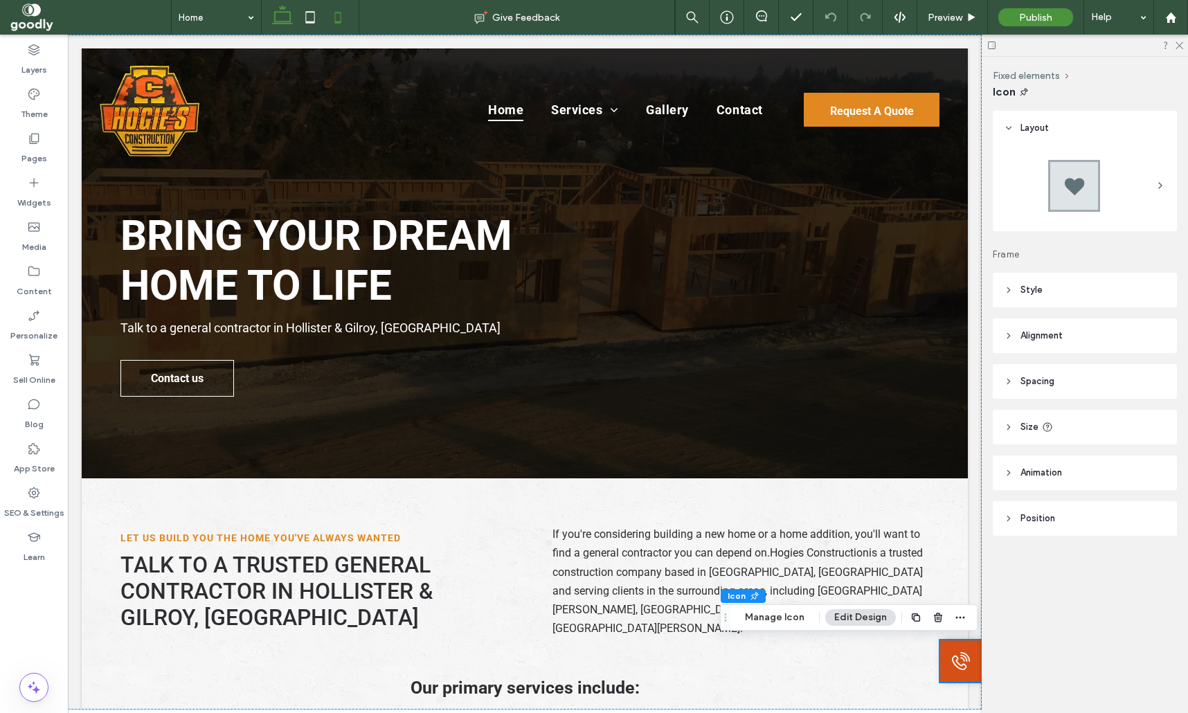
scroll to position [0, 0]
click at [314, 15] on icon at bounding box center [310, 17] width 28 height 28
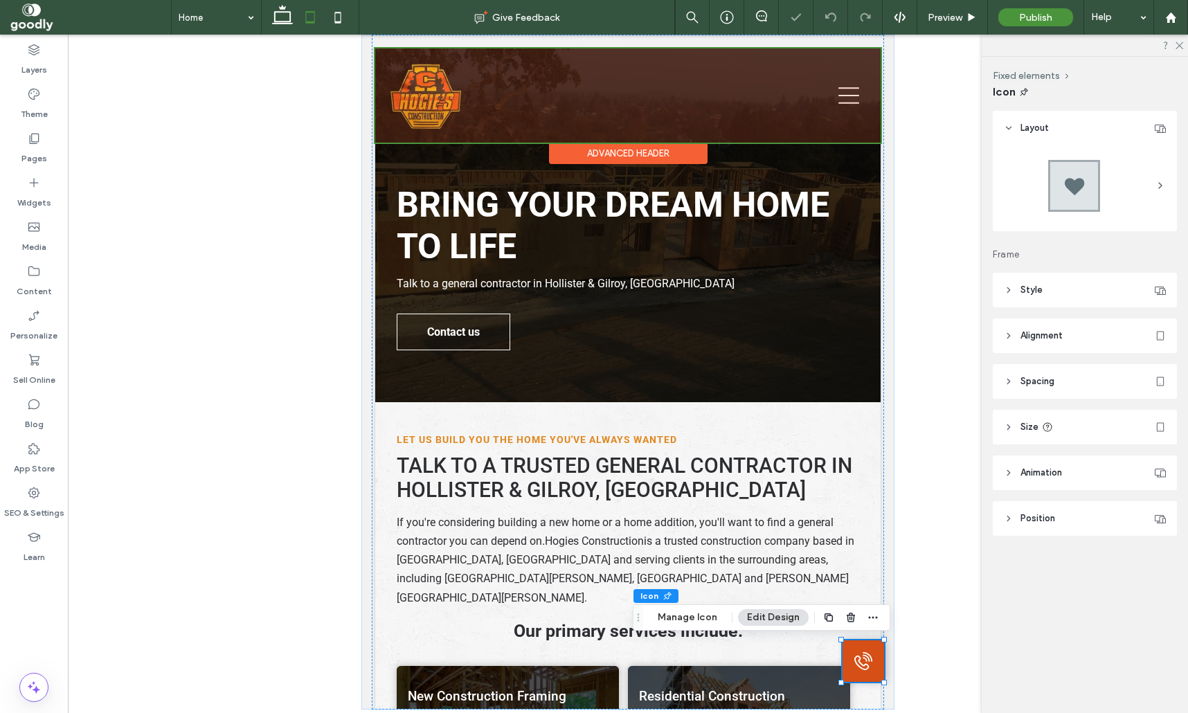
click at [844, 98] on div at bounding box center [627, 95] width 505 height 94
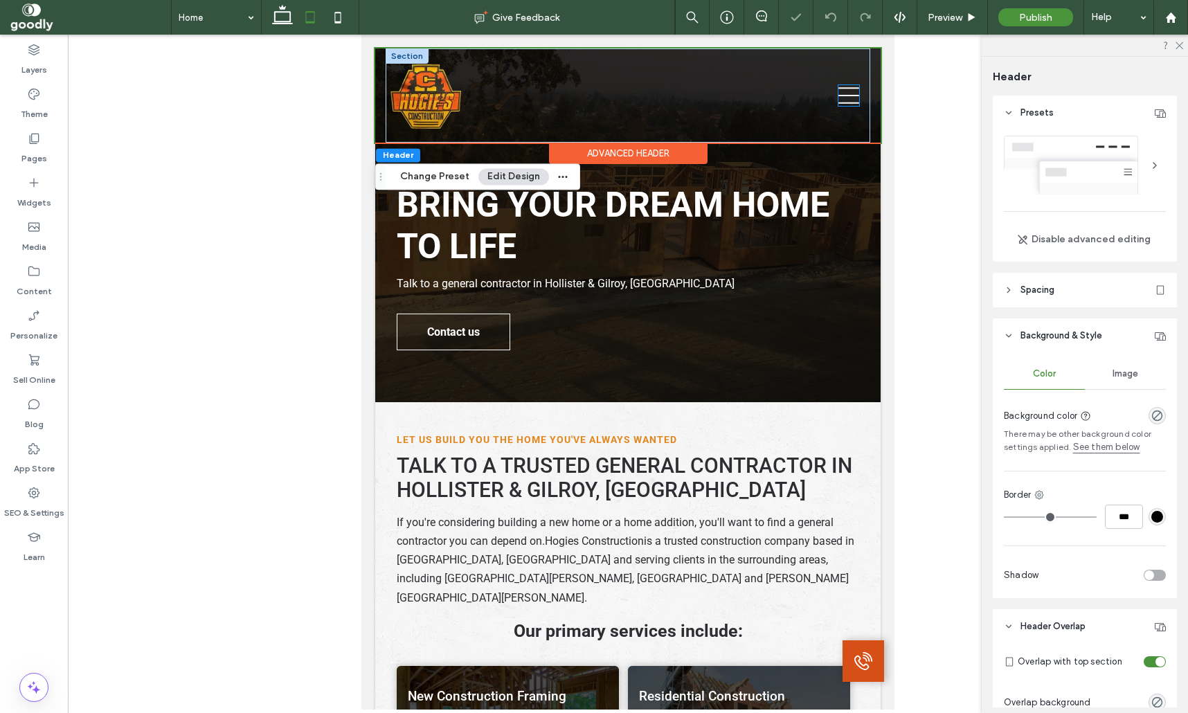
click at [852, 98] on icon at bounding box center [848, 95] width 21 height 21
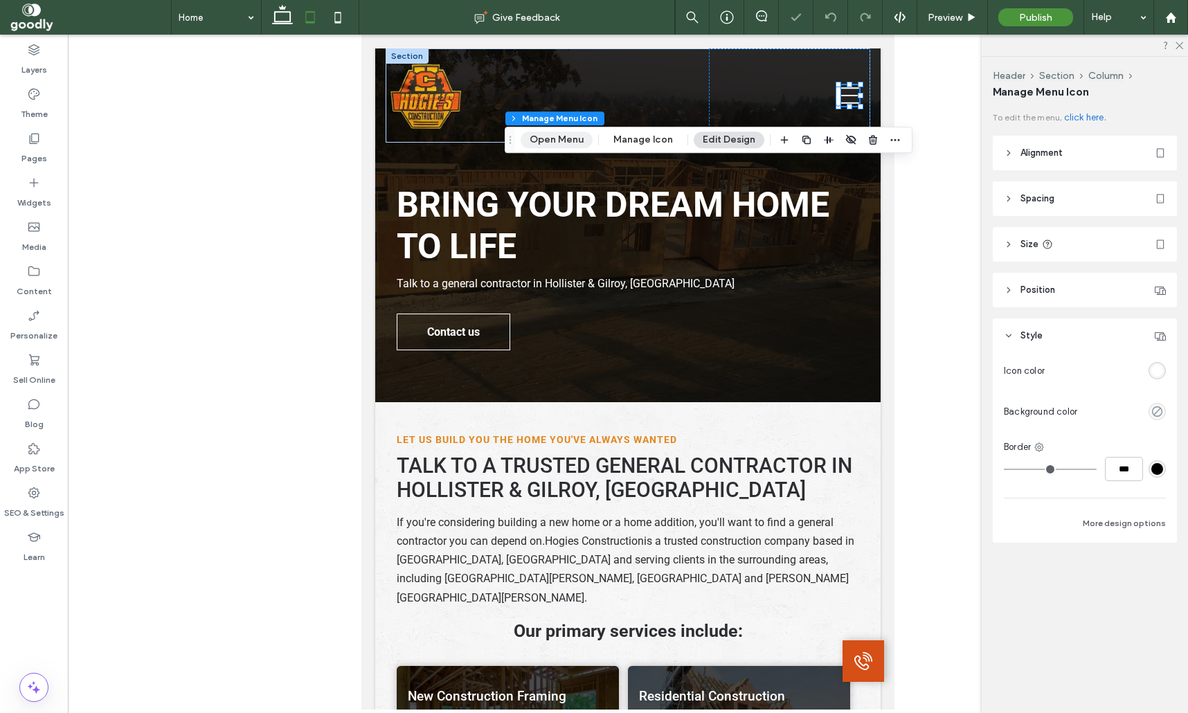
click at [549, 141] on button "Open Menu" at bounding box center [557, 140] width 72 height 17
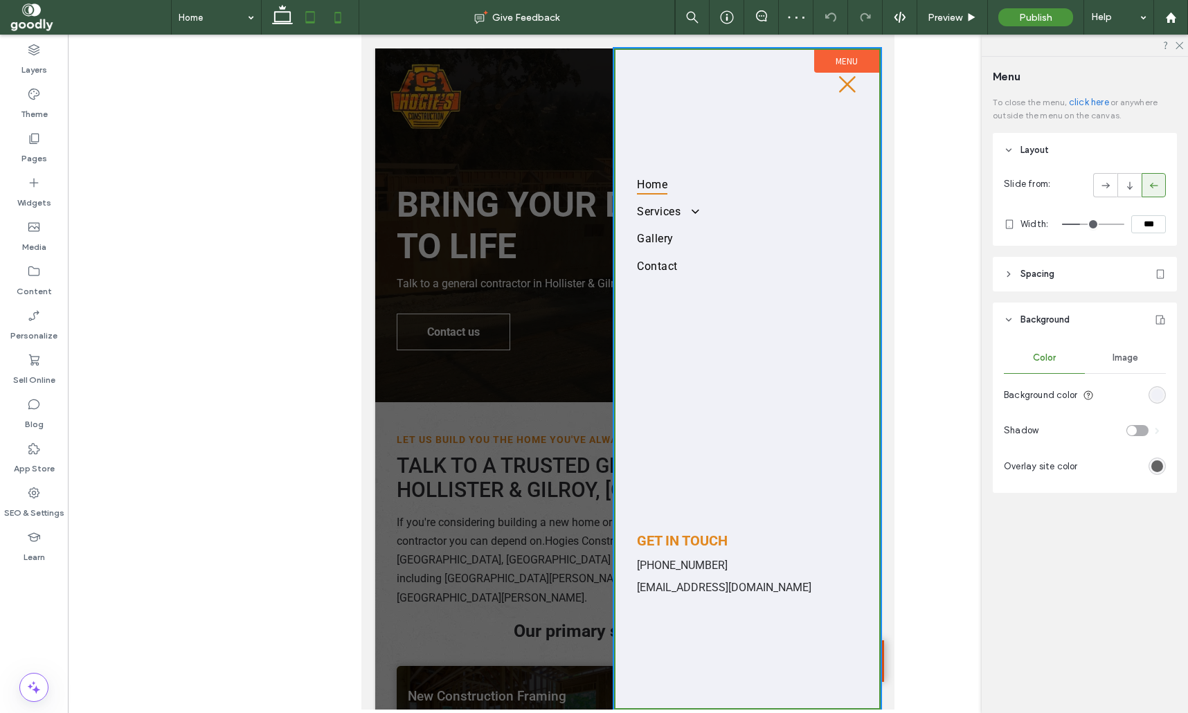
click at [332, 19] on icon at bounding box center [338, 17] width 28 height 28
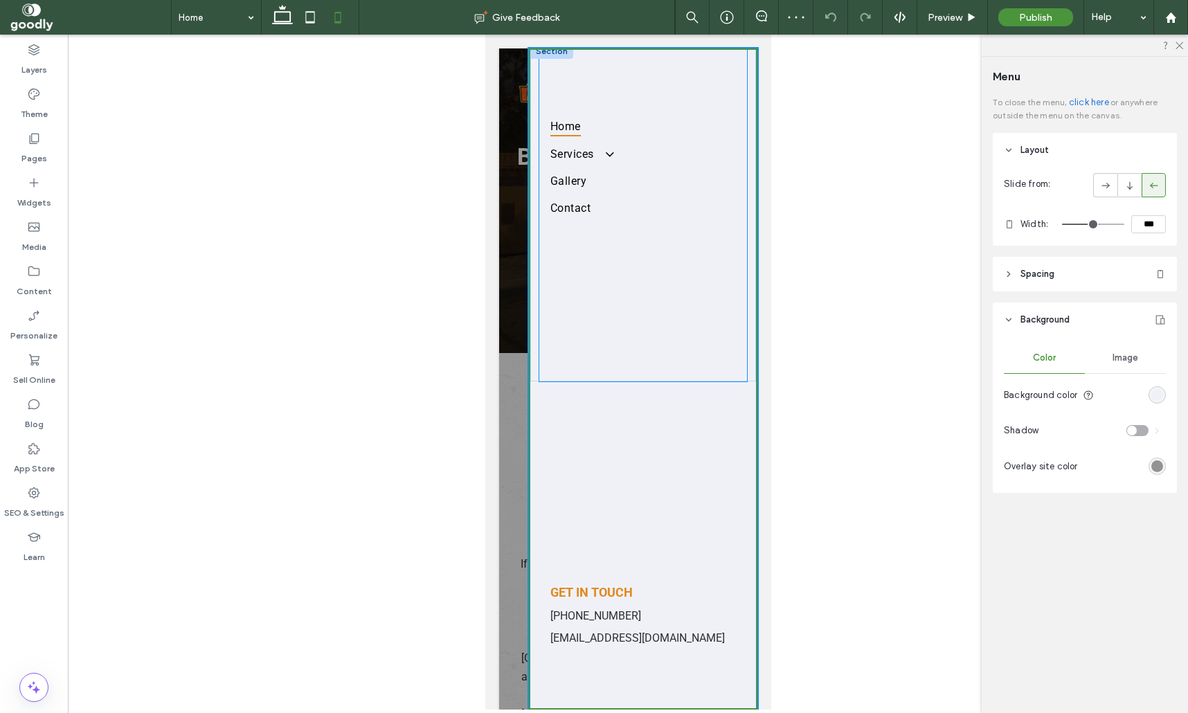
scroll to position [81, 0]
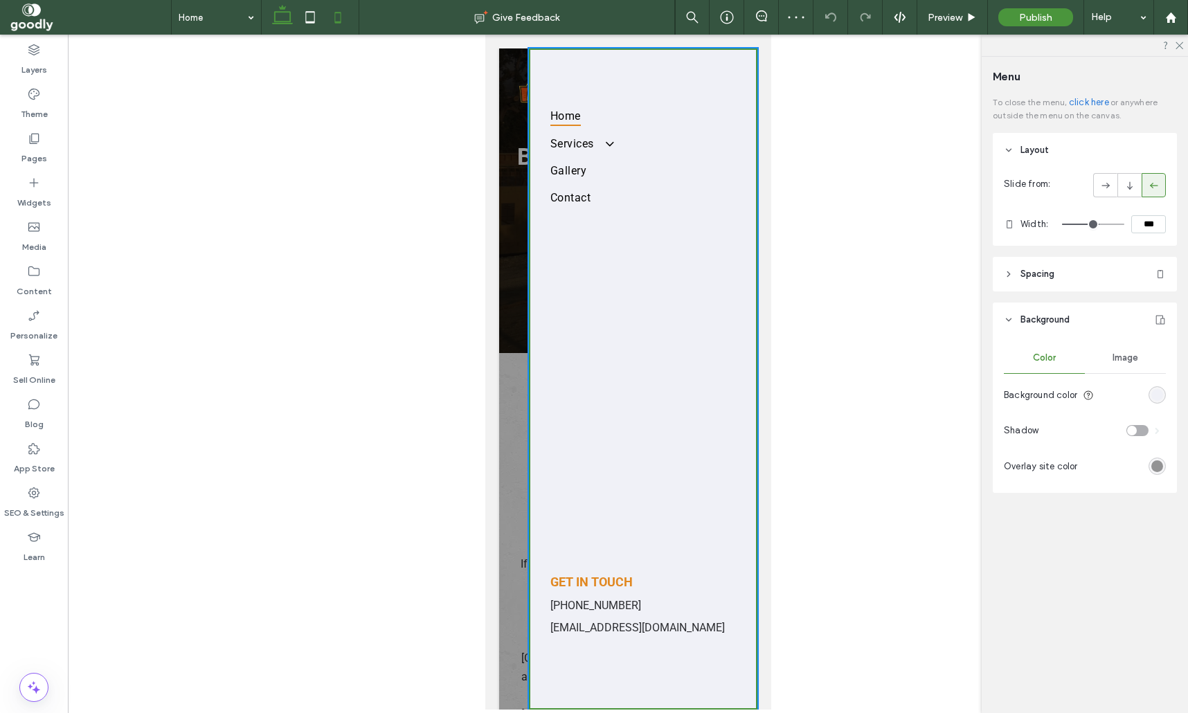
click at [292, 10] on icon at bounding box center [283, 17] width 28 height 28
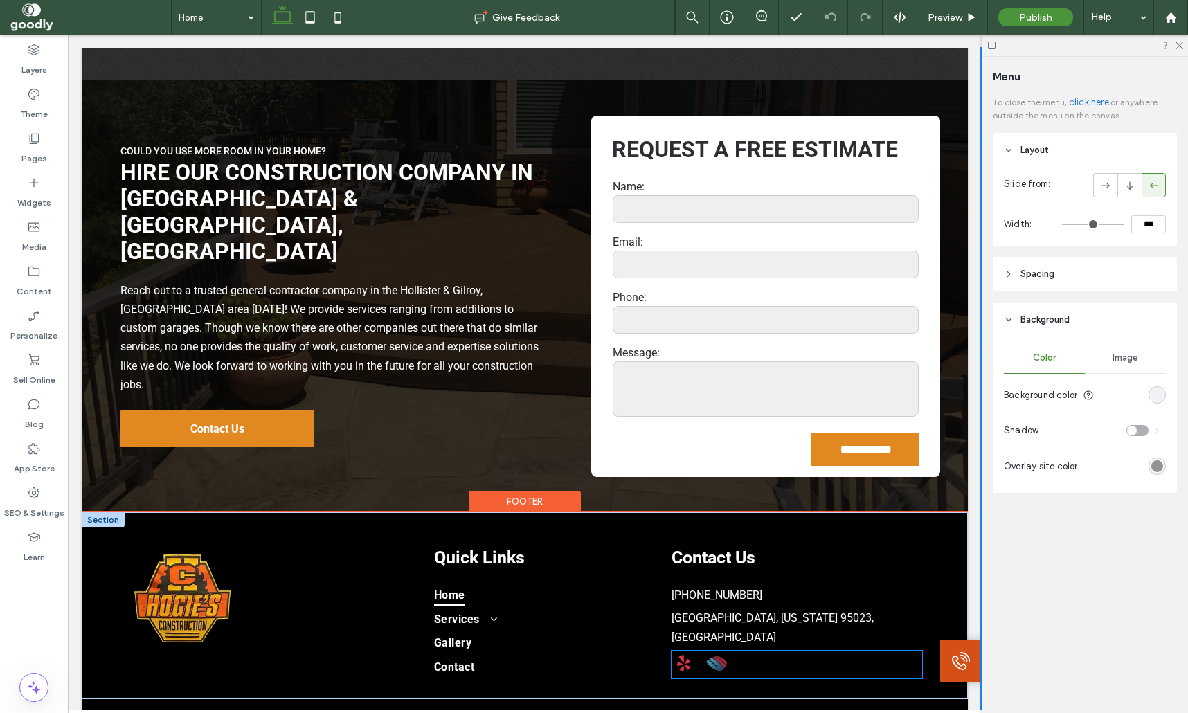
click at [752, 620] on div "Contact Us (831) 801-4756 Hollister, California 95023, United States" at bounding box center [796, 613] width 251 height 131
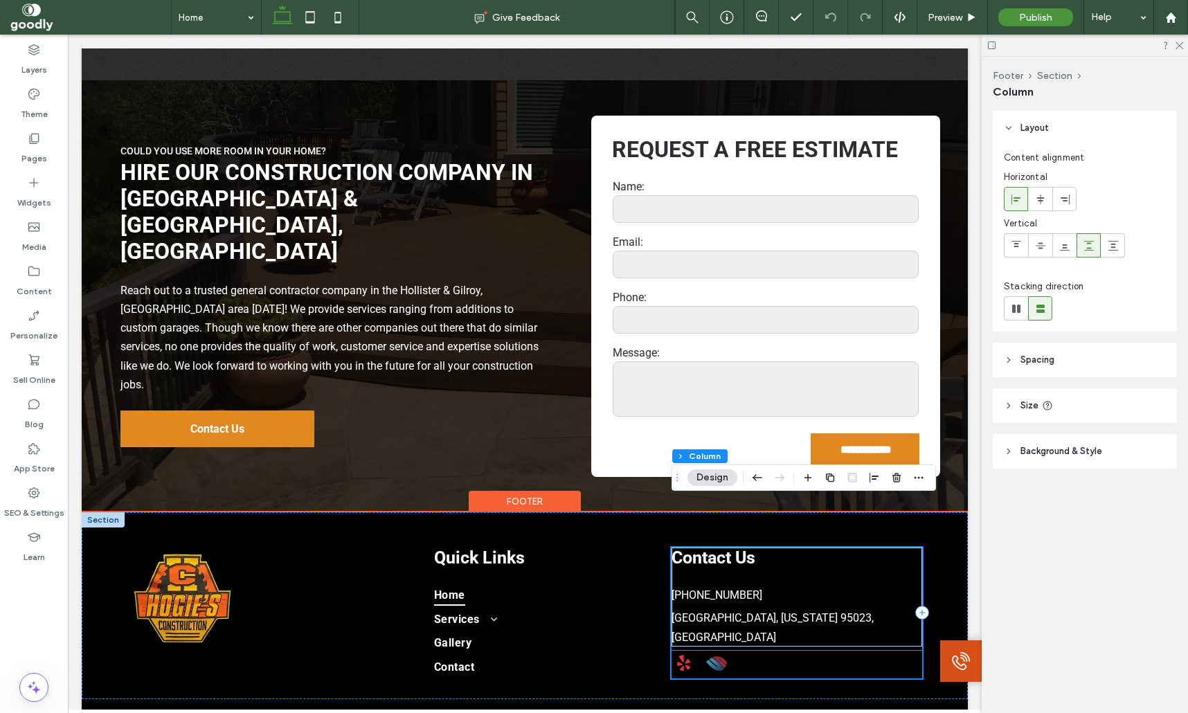
scroll to position [1683, 0]
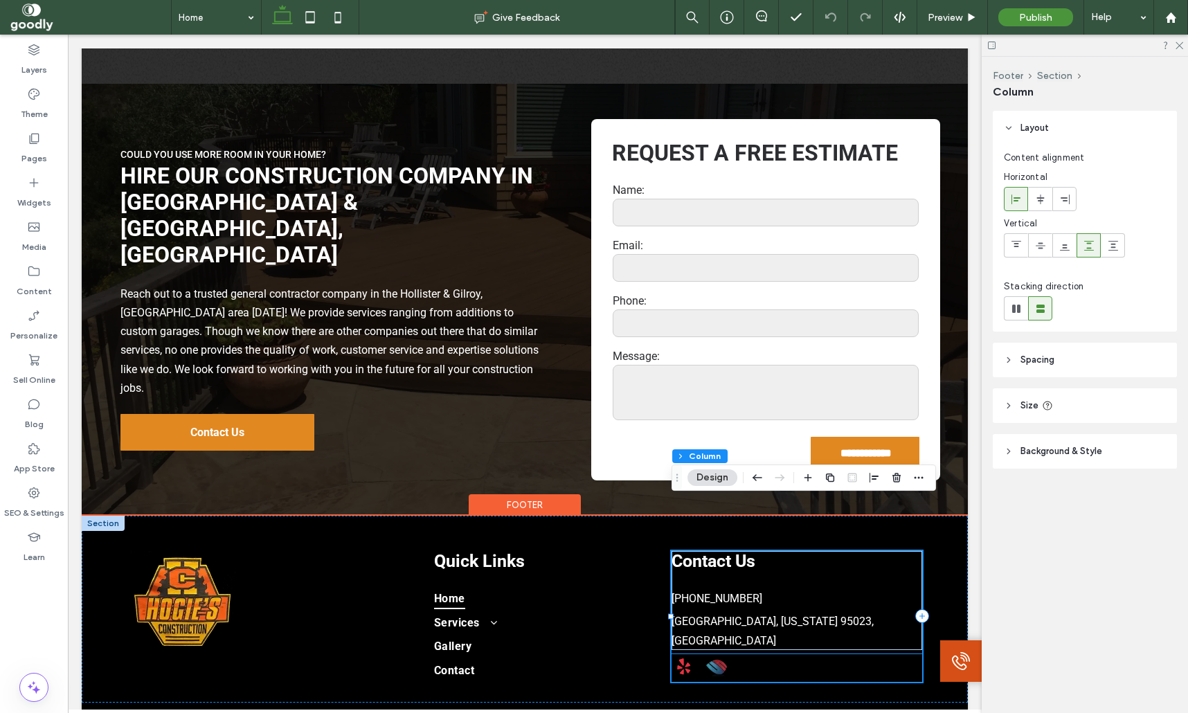
click at [714, 660] on img at bounding box center [716, 668] width 21 height 17
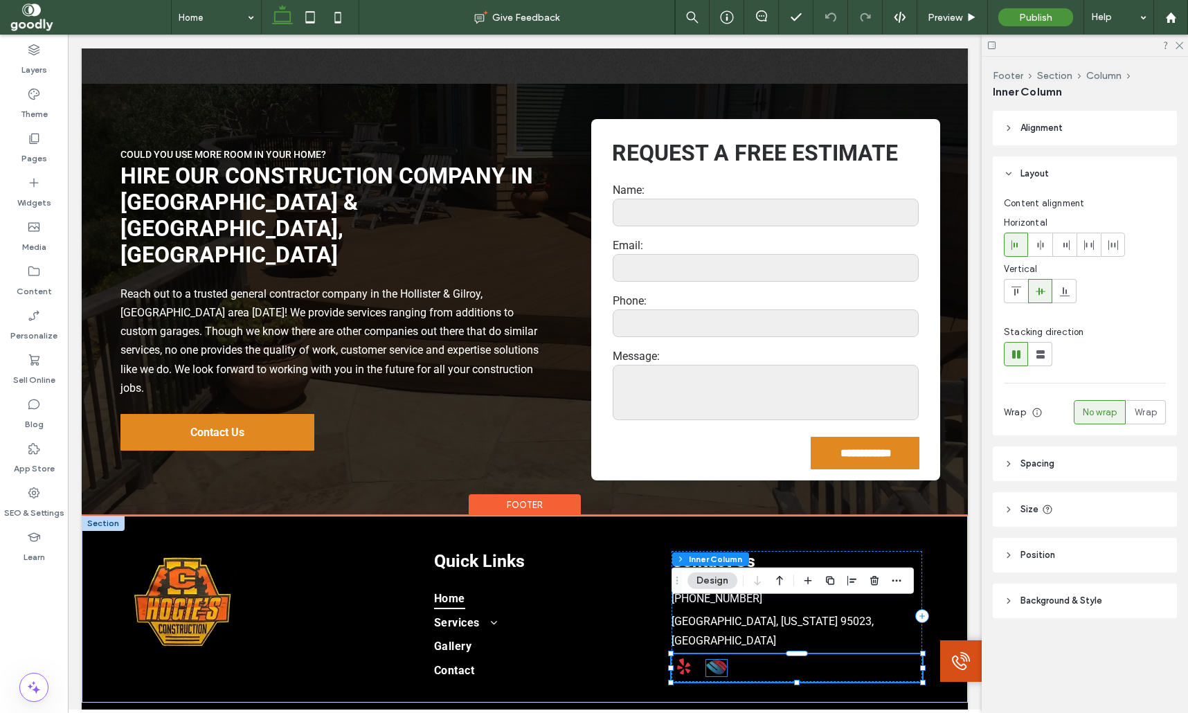
click at [712, 660] on img at bounding box center [716, 668] width 21 height 17
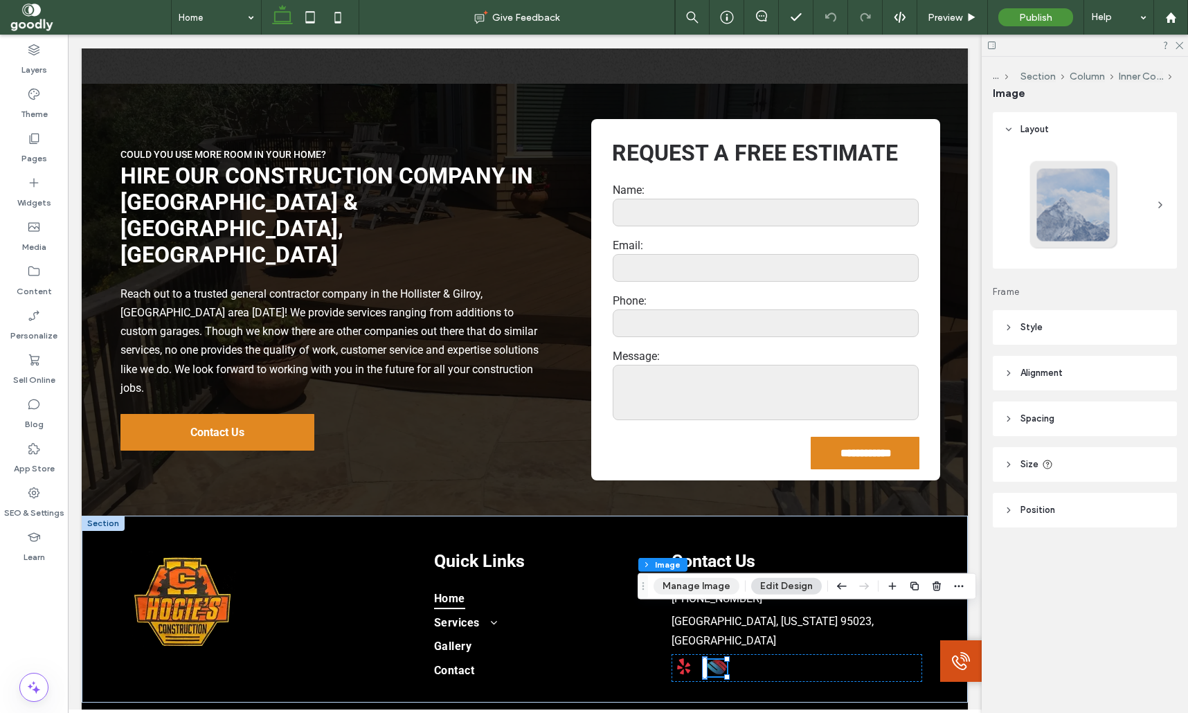
click at [712, 585] on button "Manage Image" at bounding box center [696, 586] width 86 height 17
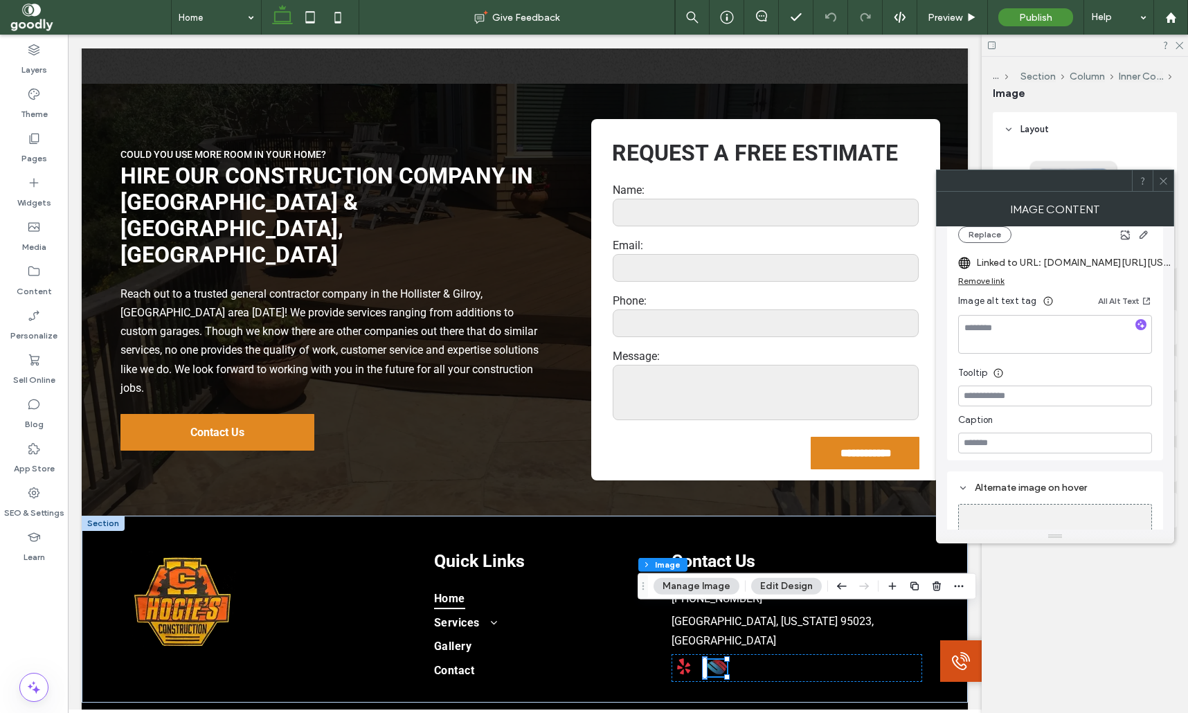
scroll to position [316, 0]
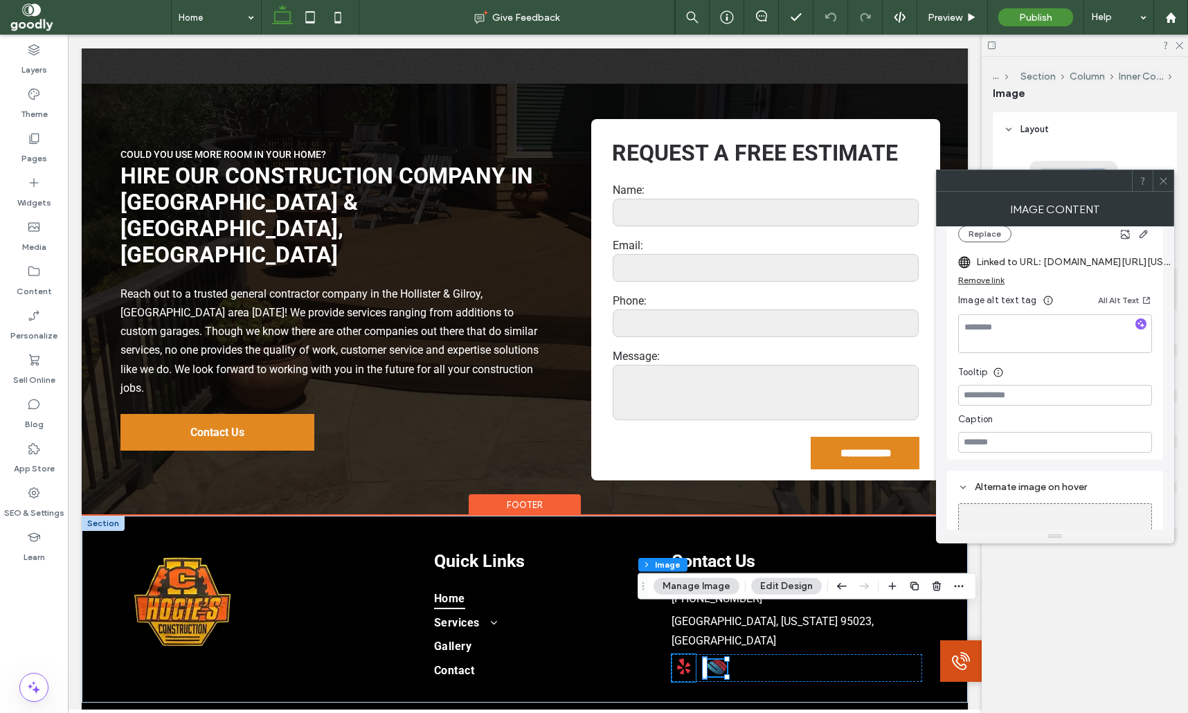
click at [684, 654] on span "yelp" at bounding box center [683, 666] width 24 height 24
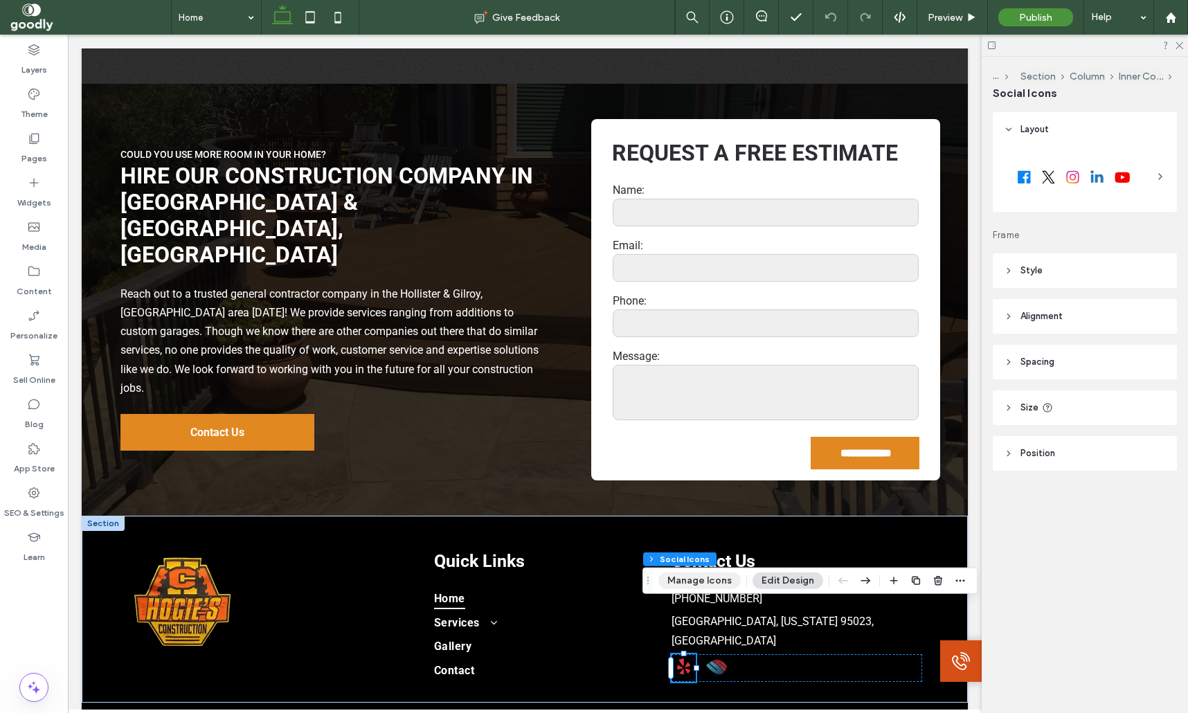
click at [707, 586] on button "Manage Icons" at bounding box center [699, 580] width 82 height 17
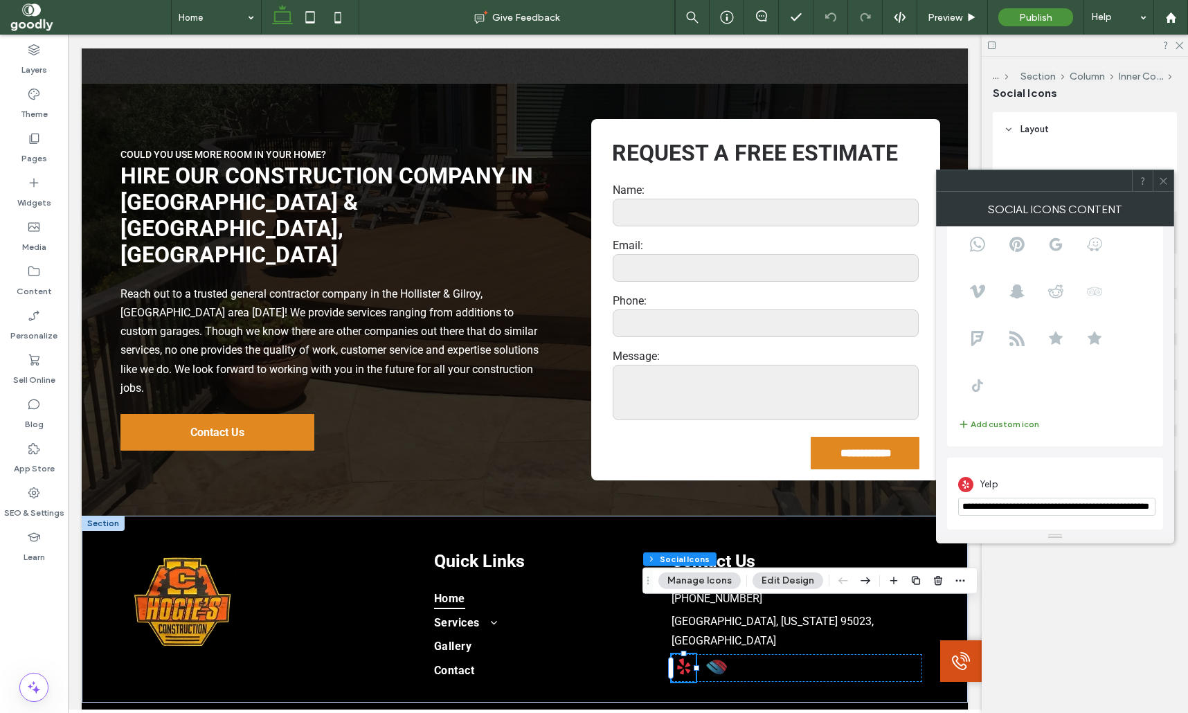
scroll to position [143, 0]
click at [1165, 177] on icon at bounding box center [1163, 181] width 10 height 10
